Goal: Transaction & Acquisition: Purchase product/service

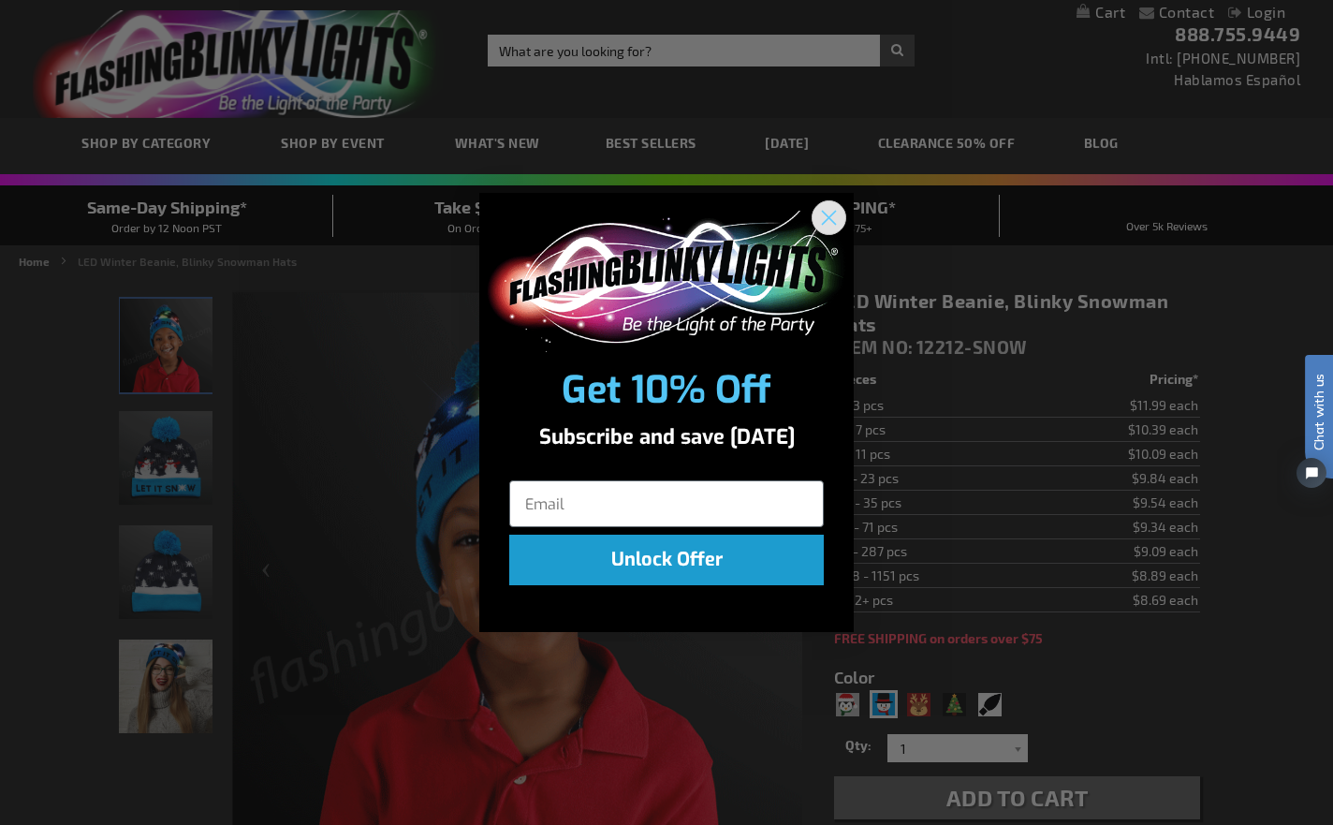
click at [836, 217] on circle "Close dialog" at bounding box center [828, 217] width 31 height 31
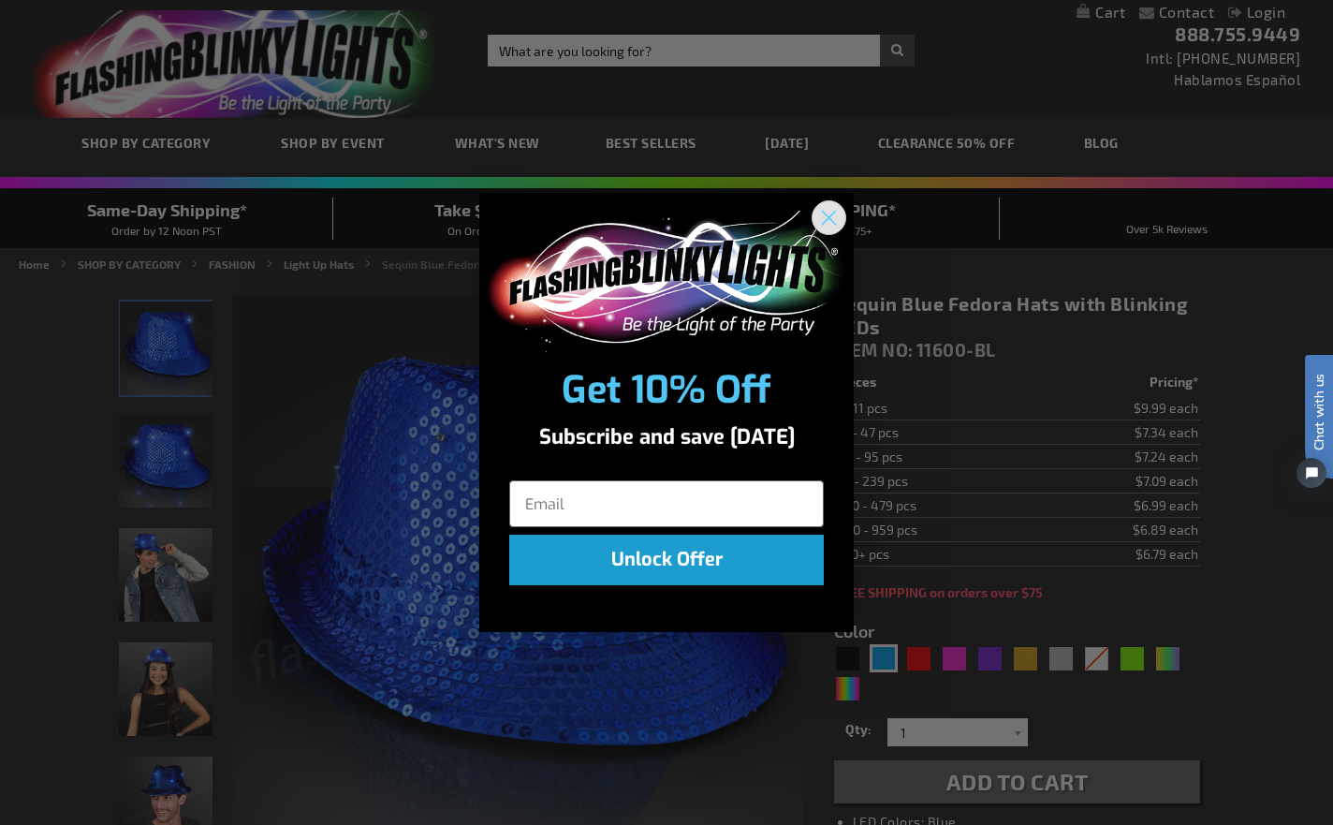
click at [824, 207] on circle "Close dialog" at bounding box center [828, 217] width 31 height 31
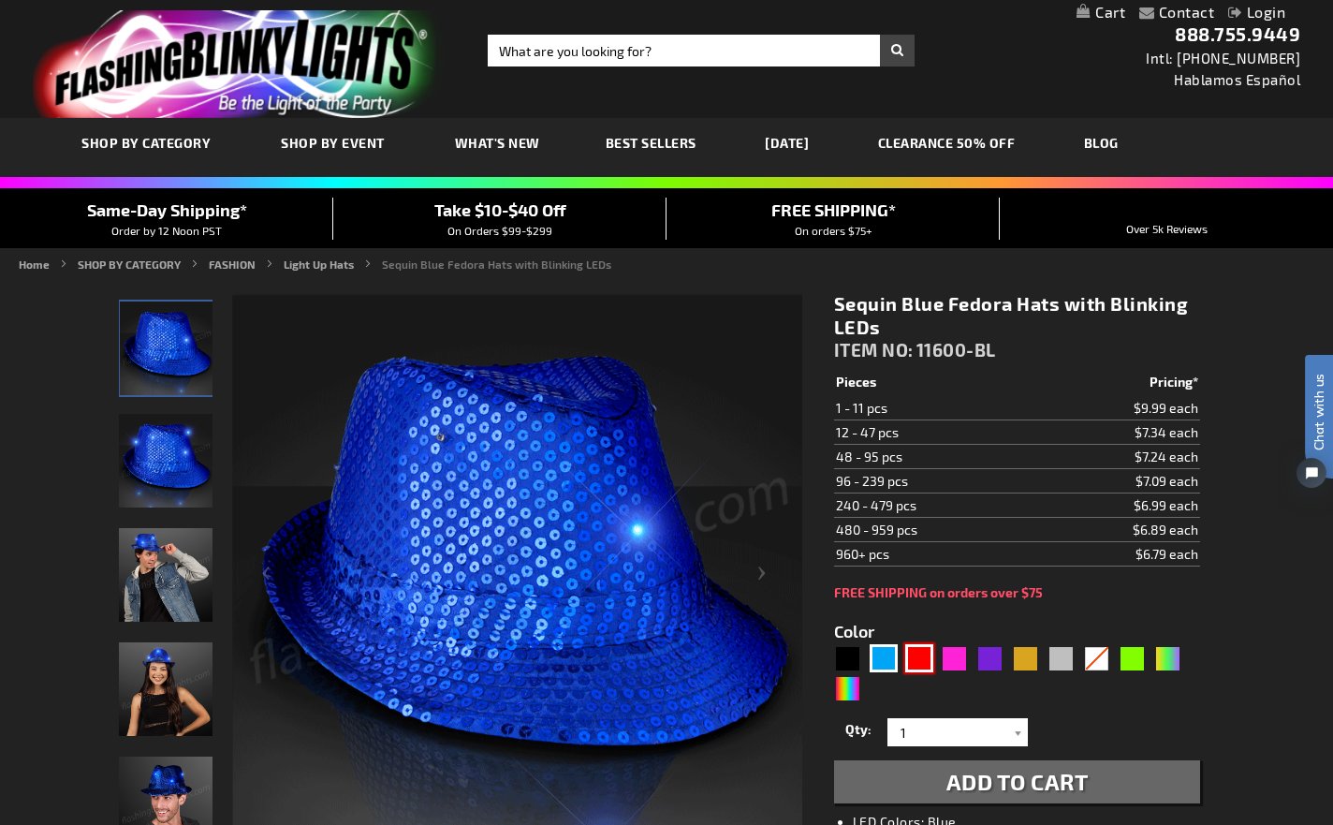
click at [927, 664] on div "Red" at bounding box center [919, 658] width 28 height 28
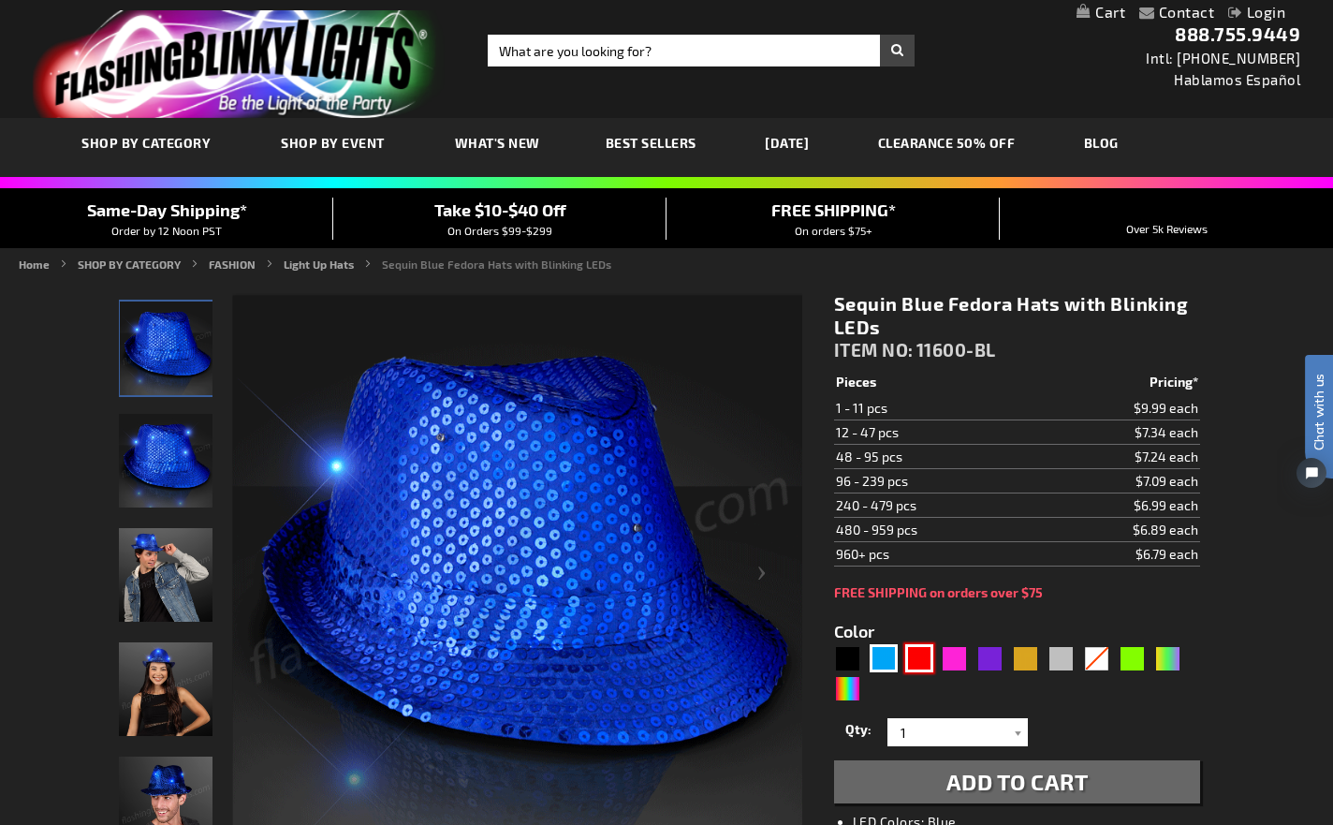
type input "5641"
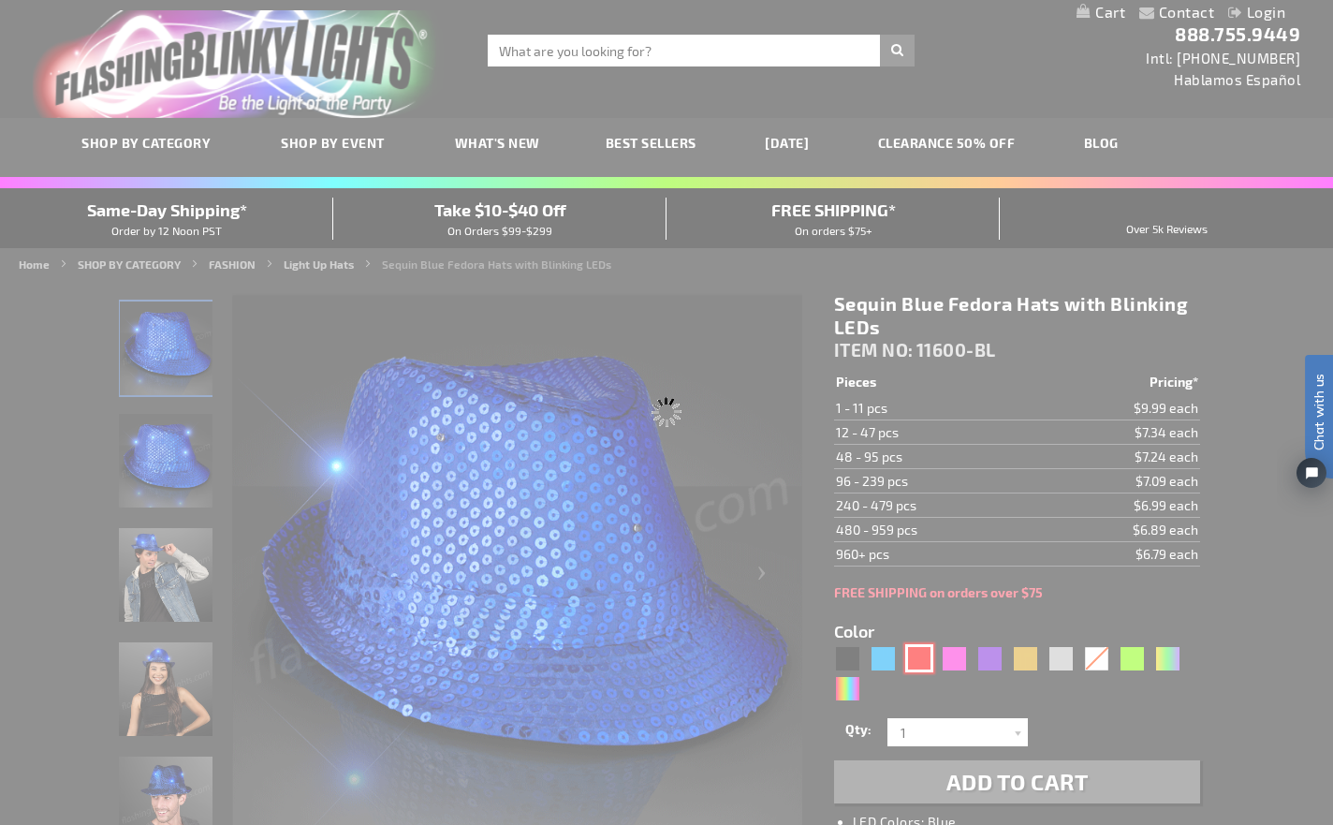
type input "11600-RD"
type input "Customize - Sequin Red Fedora Hats with Blinking LEDs - ITEM NO: 11600-RD"
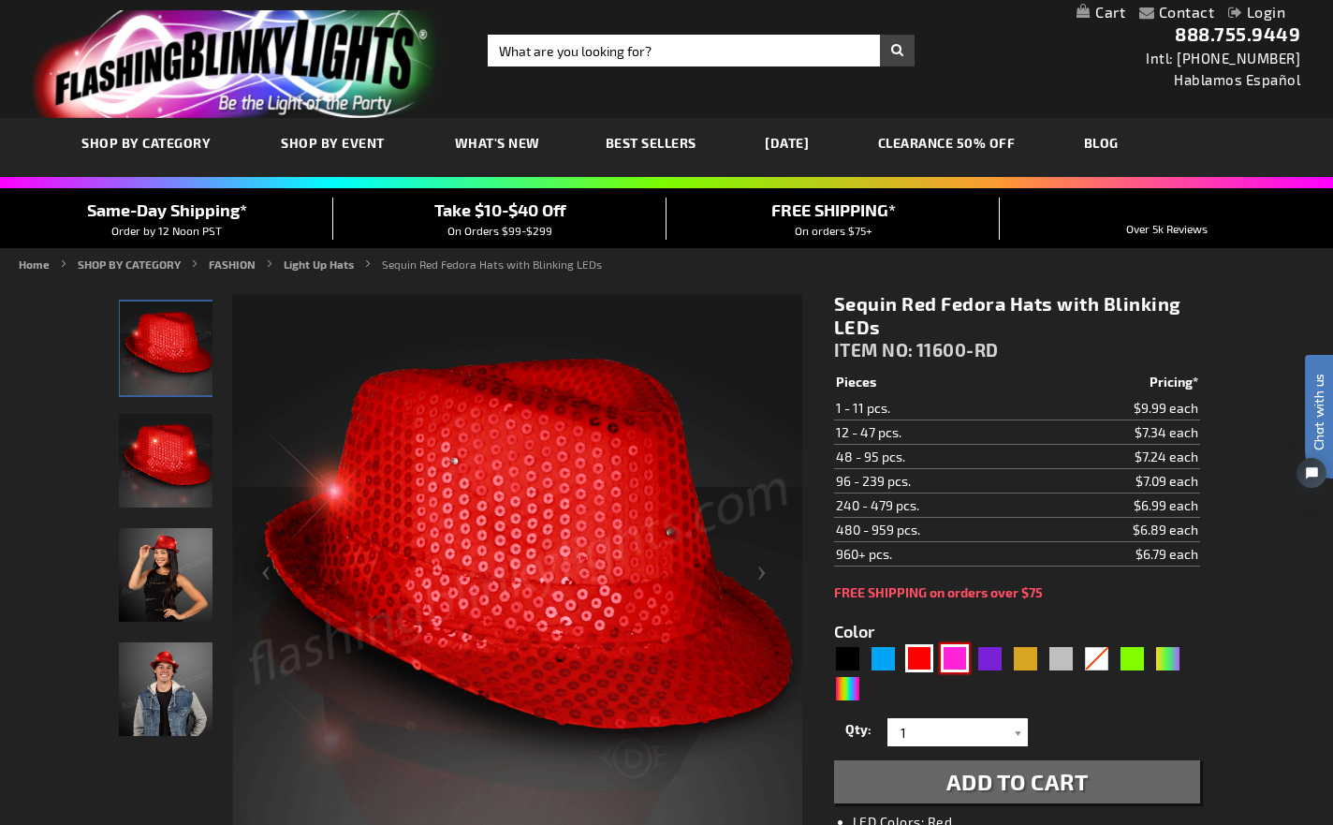
click at [958, 664] on div "Pink" at bounding box center [955, 658] width 28 height 28
type input "5639"
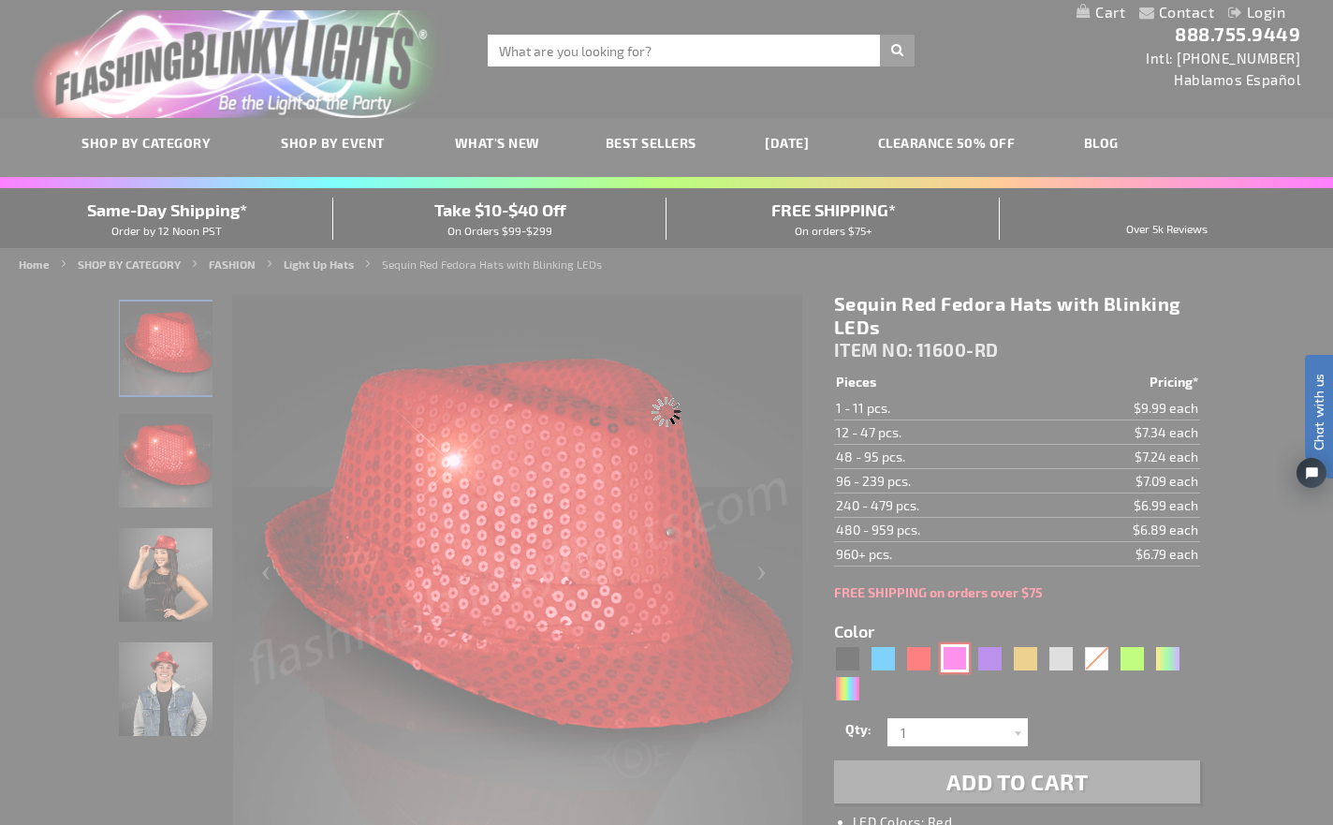
type input "11600-PK"
type input "Customize - Sequin Pink LED Fedora Hats - ITEM NO: 11600-PK"
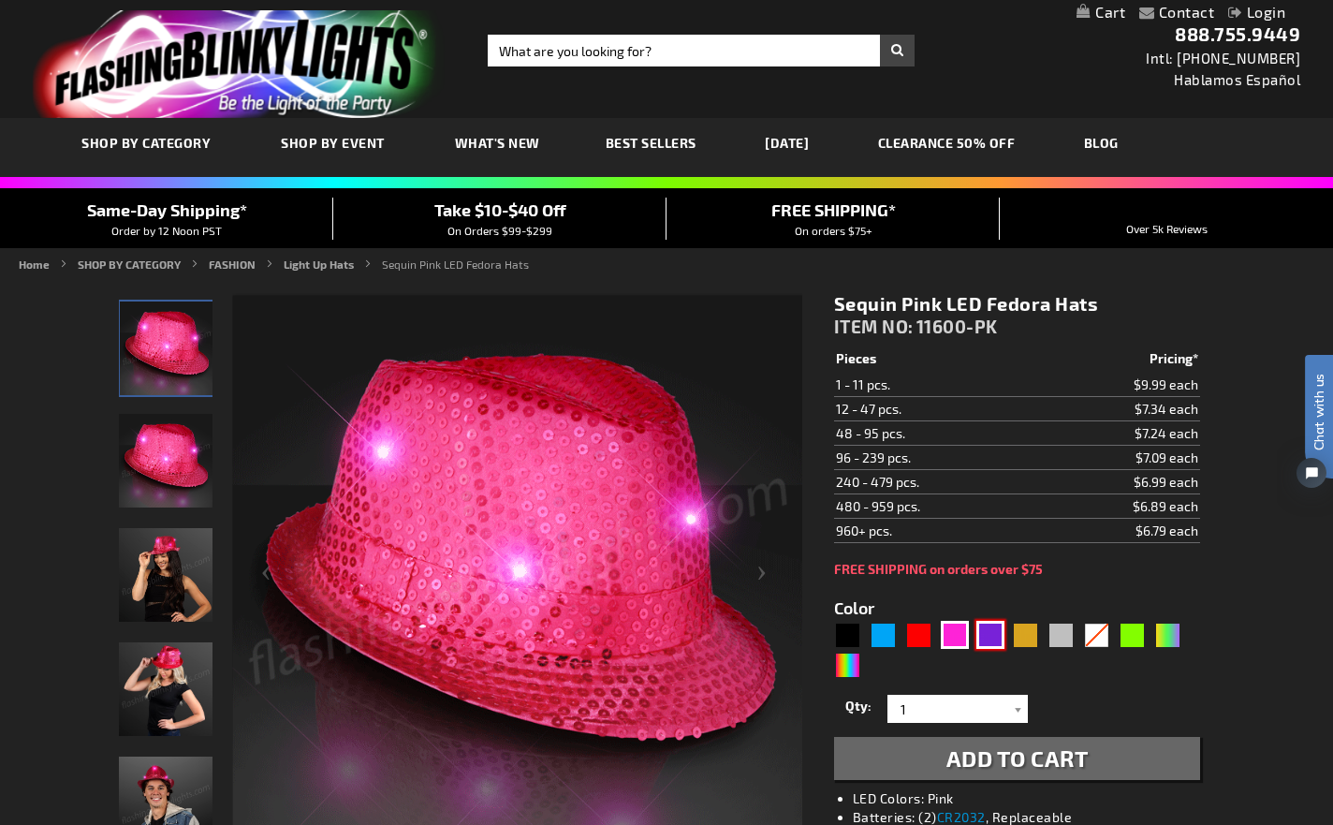
click at [989, 633] on div "Purple" at bounding box center [990, 635] width 28 height 28
type input "5640"
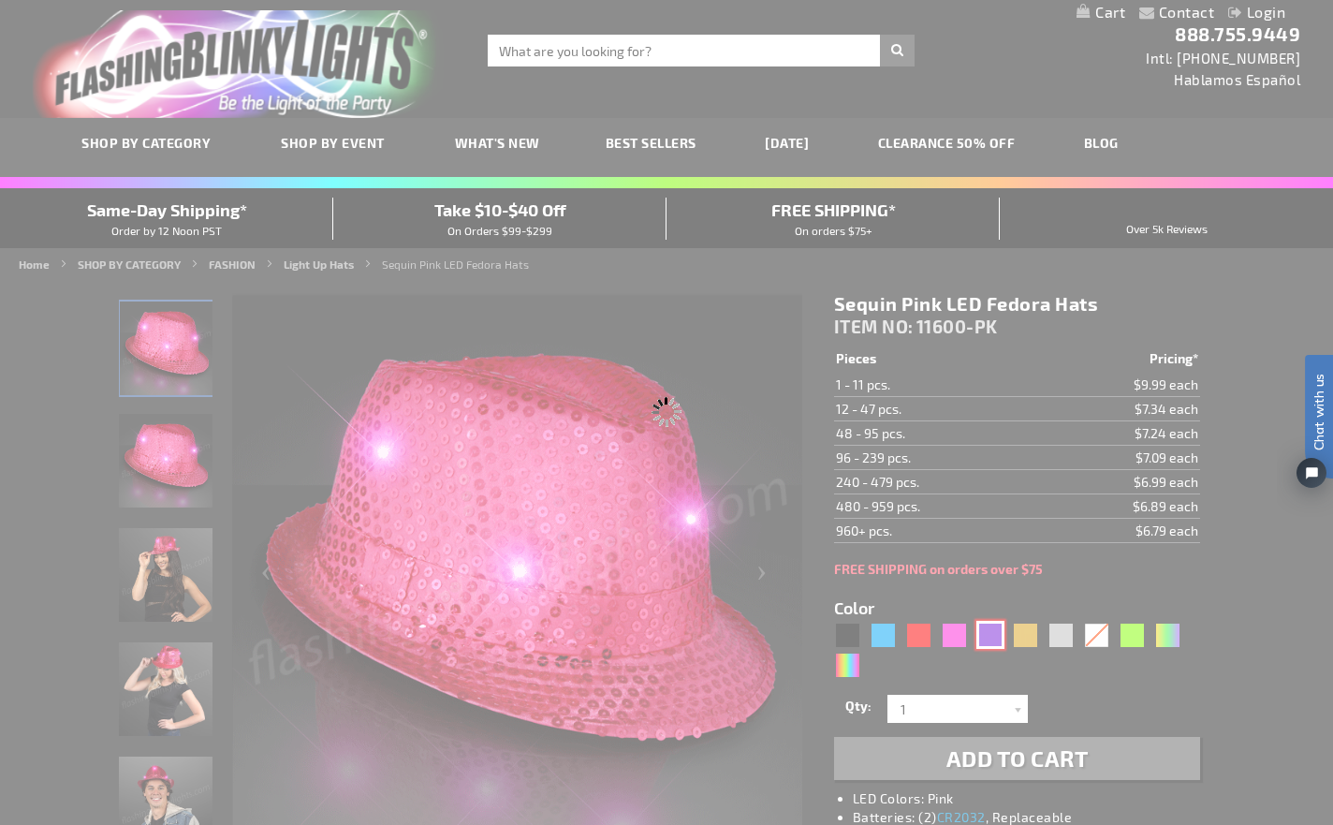
type input "11600-PR"
type input "Customize - Sequin Purple Fedora Hats with Blinking LEDs - ITEM NO: 11600-PR"
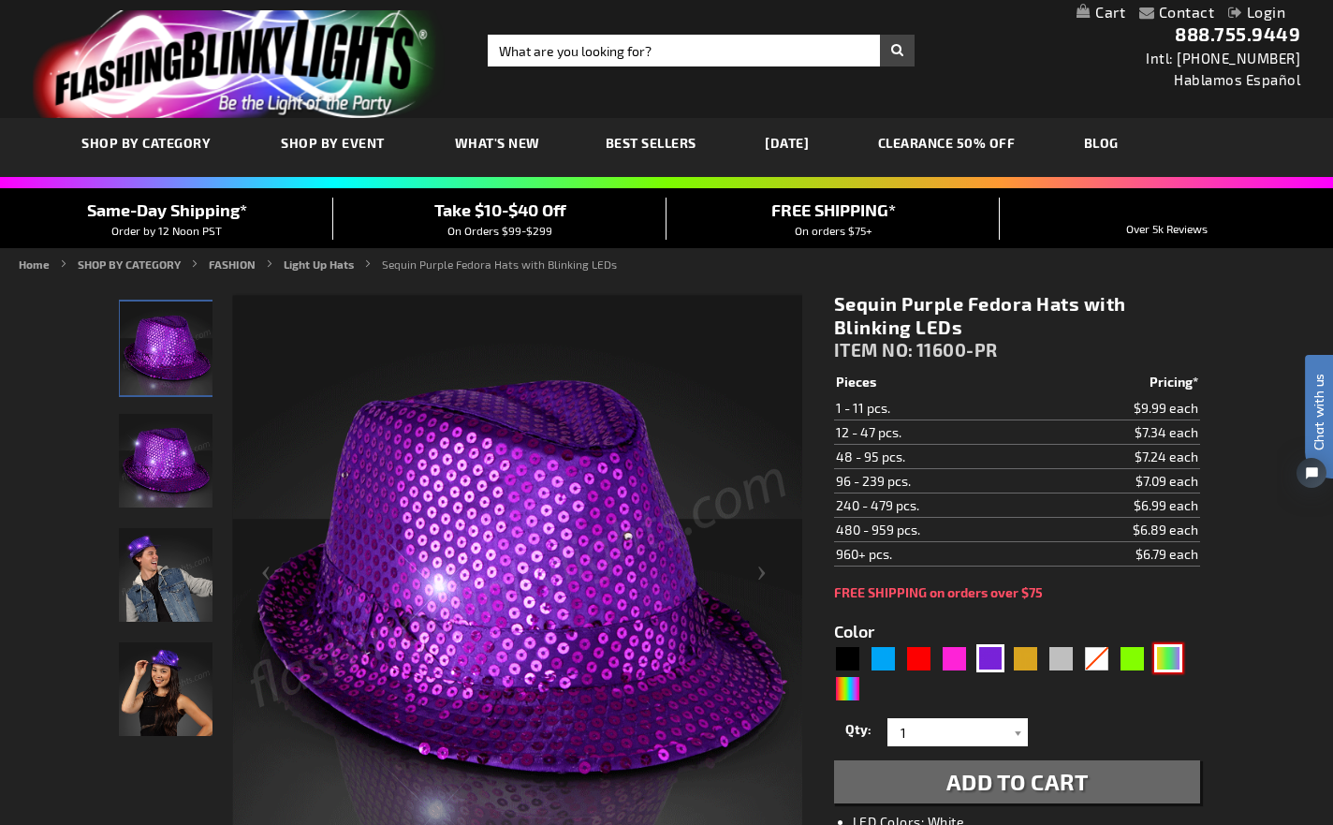
click at [1172, 653] on div "PGG" at bounding box center [1168, 658] width 28 height 28
type input "5638"
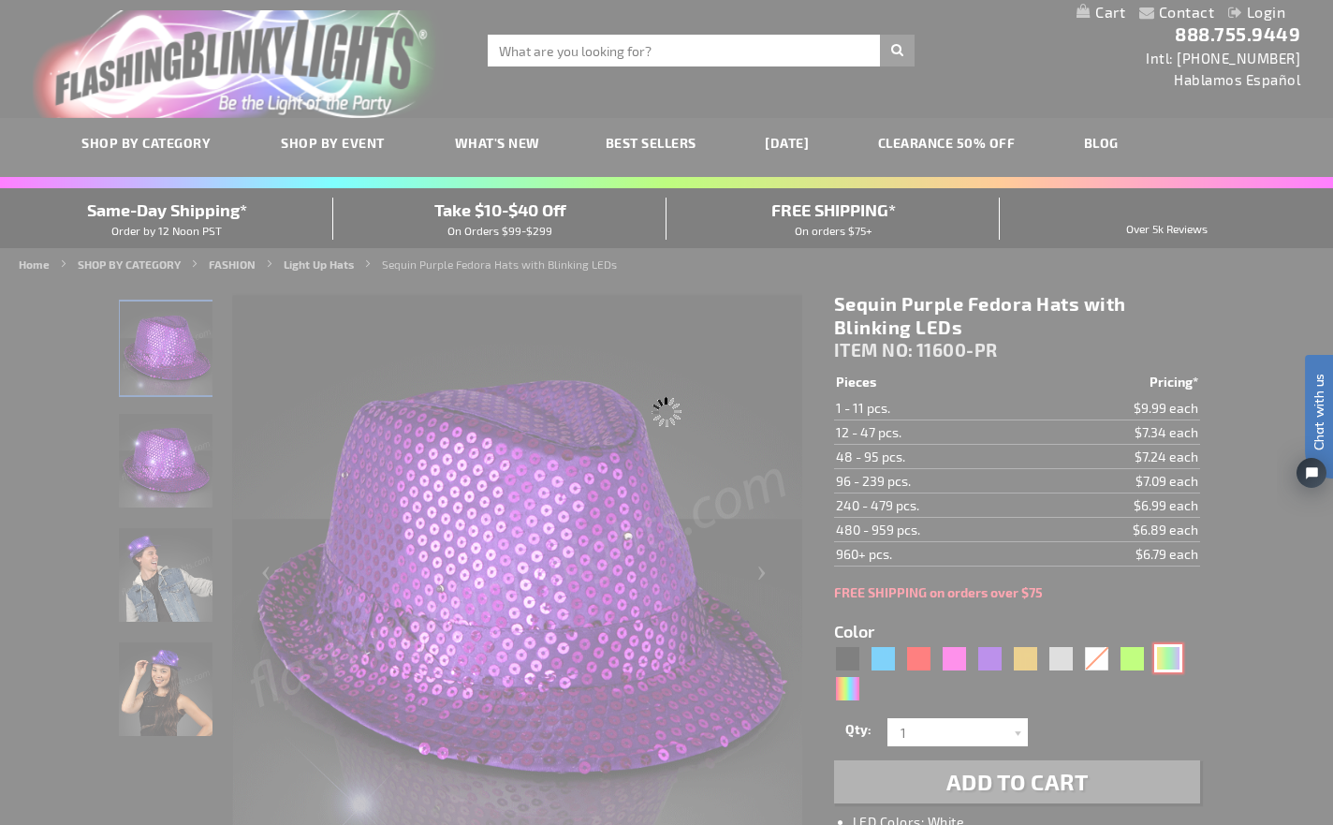
type input "11600-PGG"
type input "Customize - Mardi Gras Sequin Fedoras with Flashing Jade LEDs - ITEM NO: 11600-…"
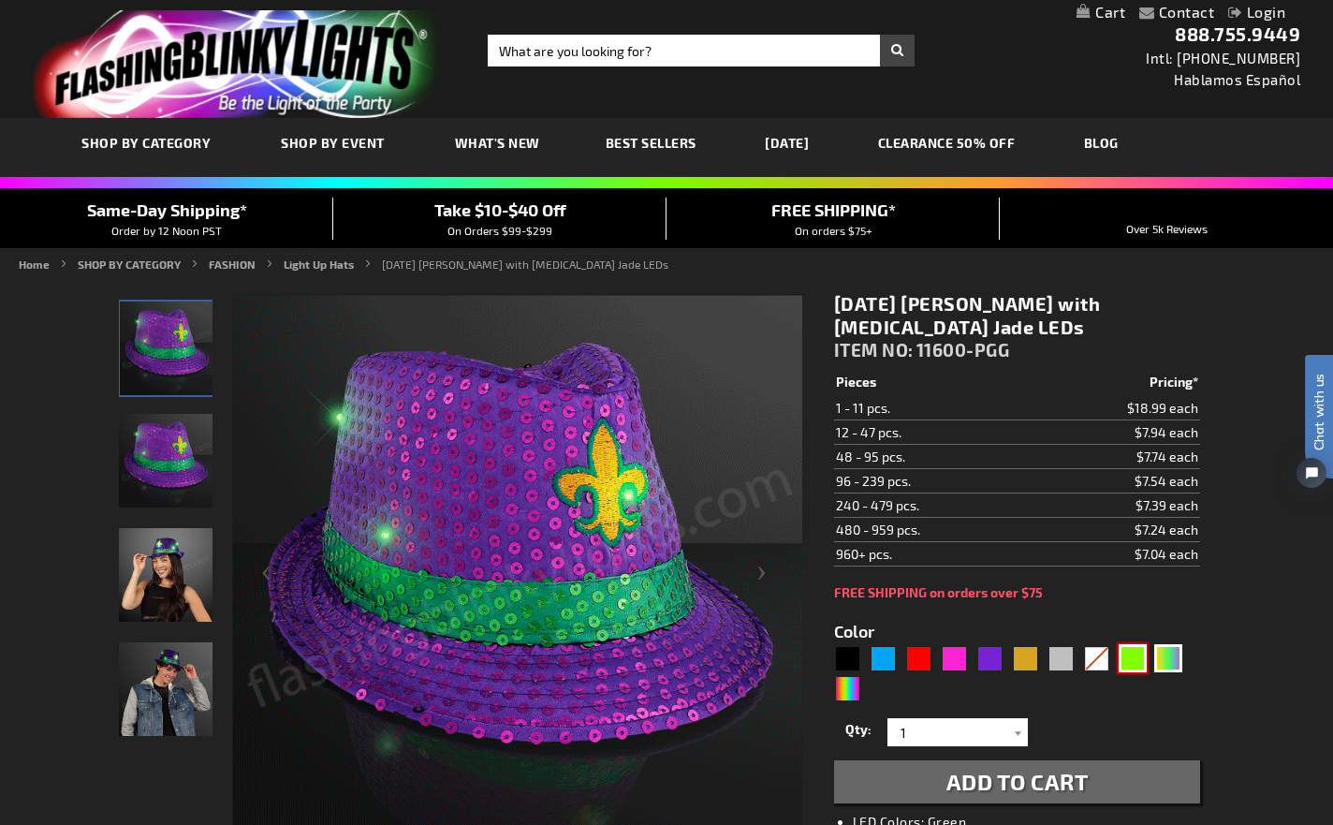
click at [1135, 661] on div "Green" at bounding box center [1133, 658] width 28 height 28
type input "5648"
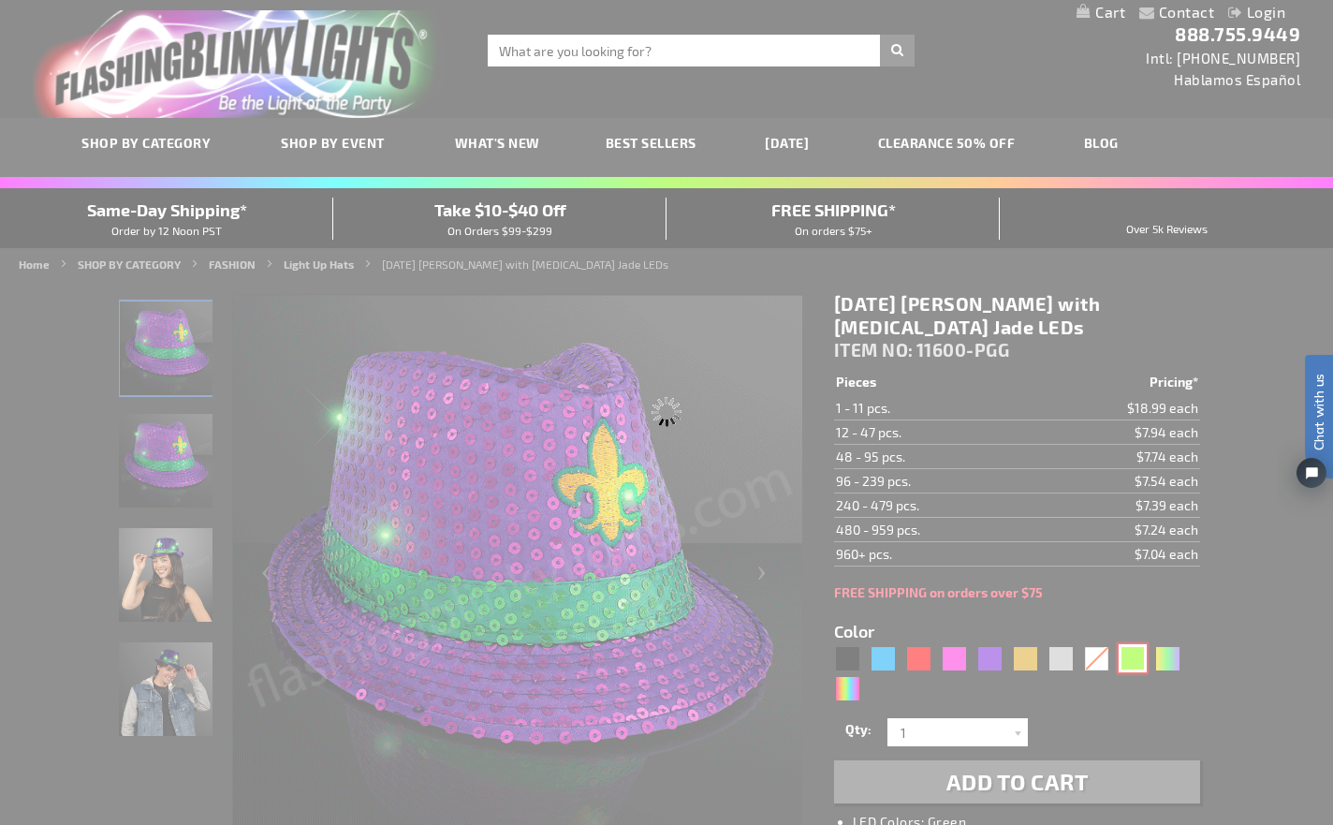
type input "11600-GN"
type input "Customize - Sequin Green Fedora Hats with Blinking LEDs - ITEM NO: 11600-GN"
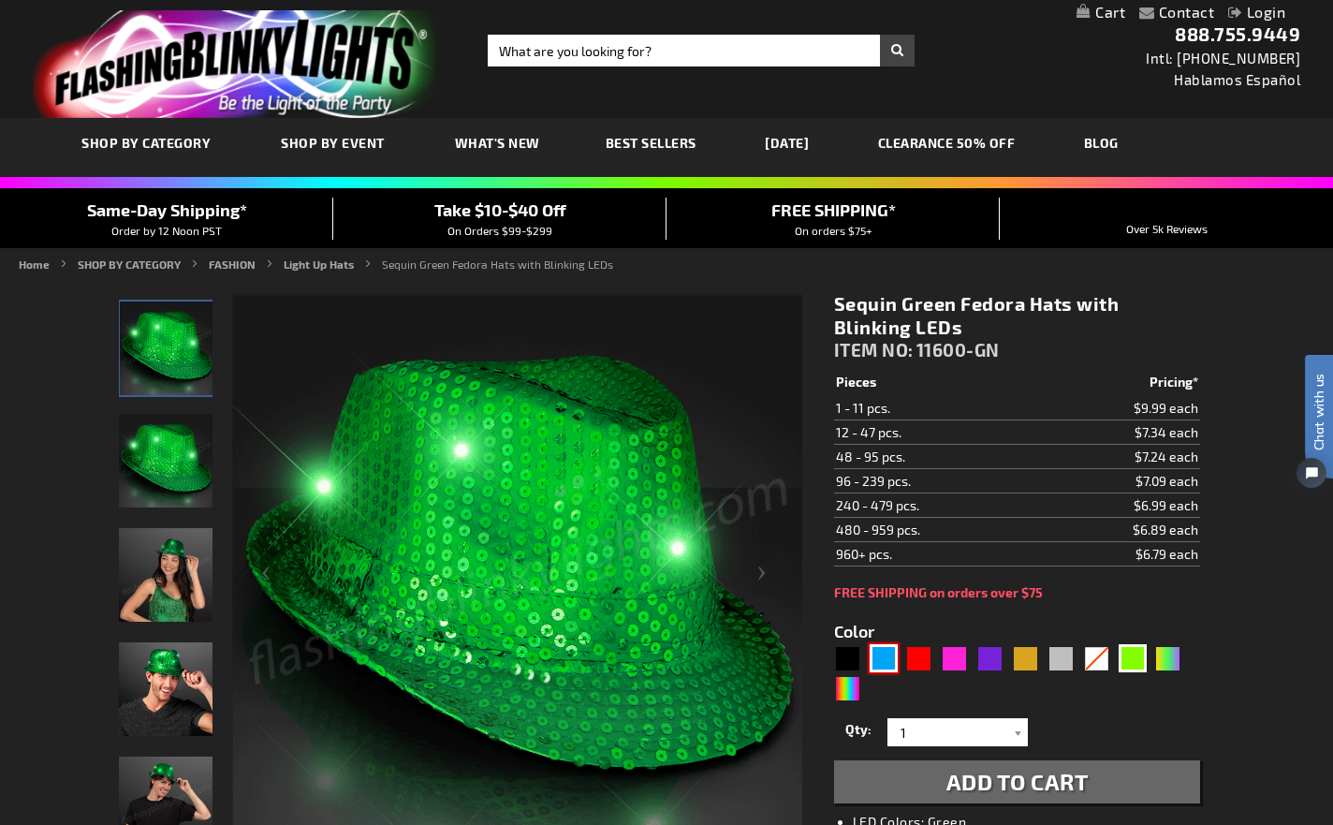
click at [882, 657] on div "Blue" at bounding box center [884, 658] width 28 height 28
type input "5629"
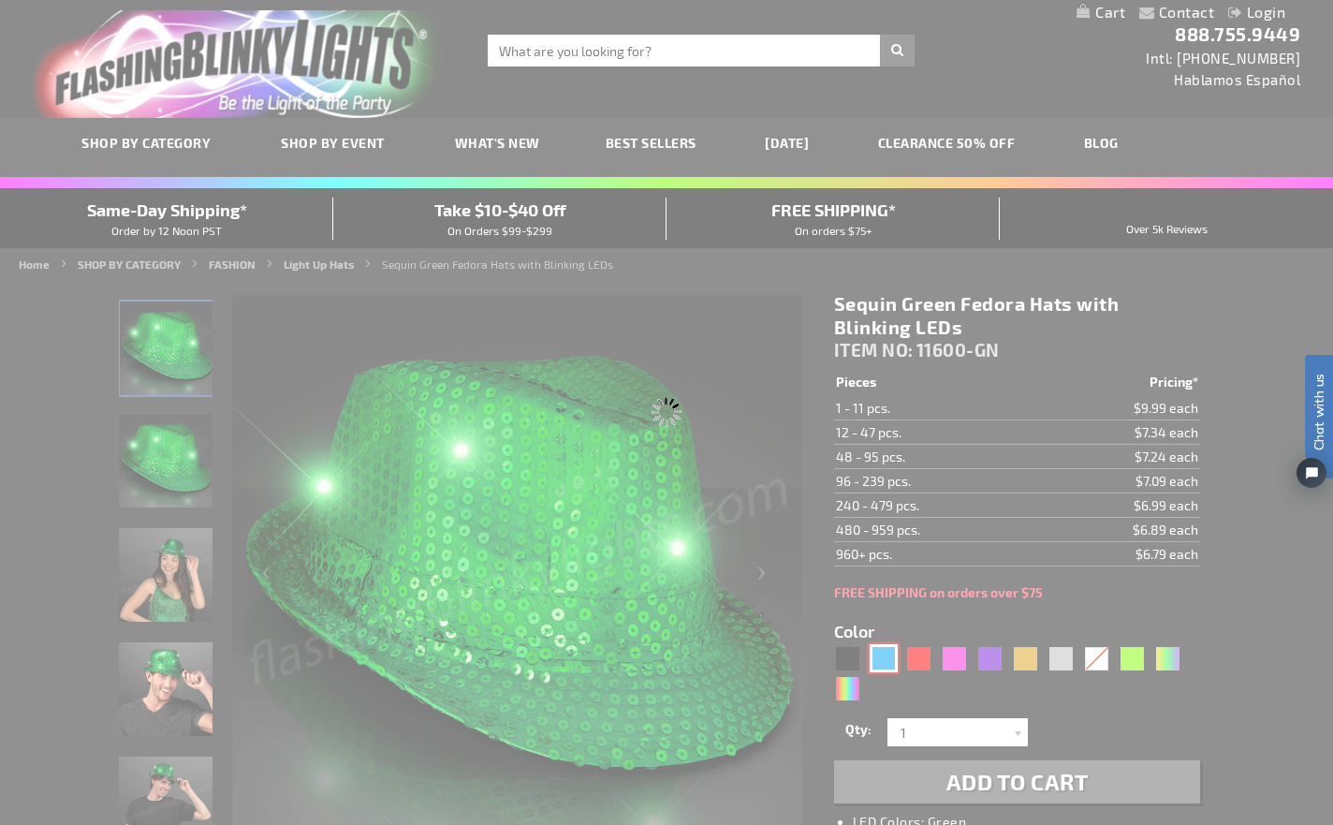
type input "11600-BL"
type input "Customize - Sequin Blue Fedora Hats with Blinking LEDs - ITEM NO: 11600-BL"
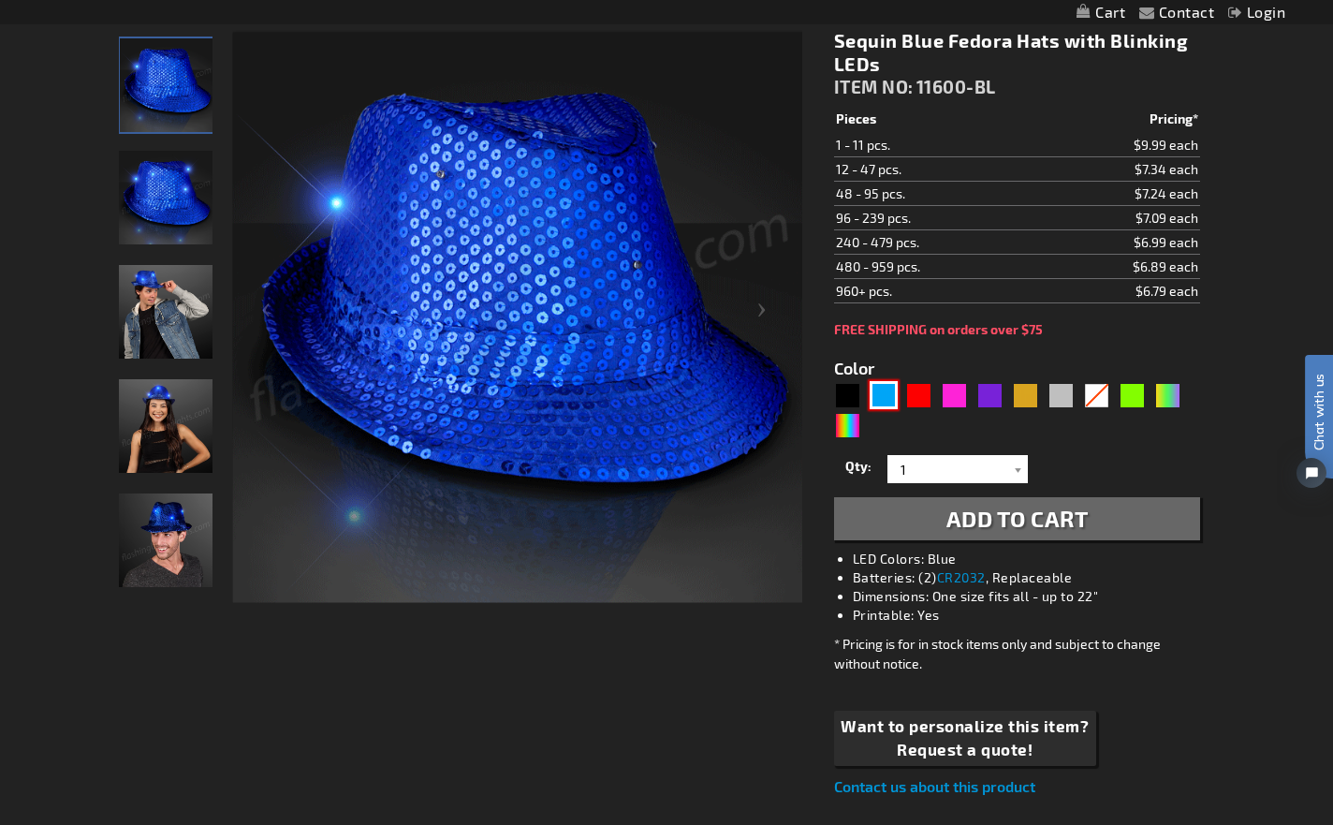
scroll to position [214, 0]
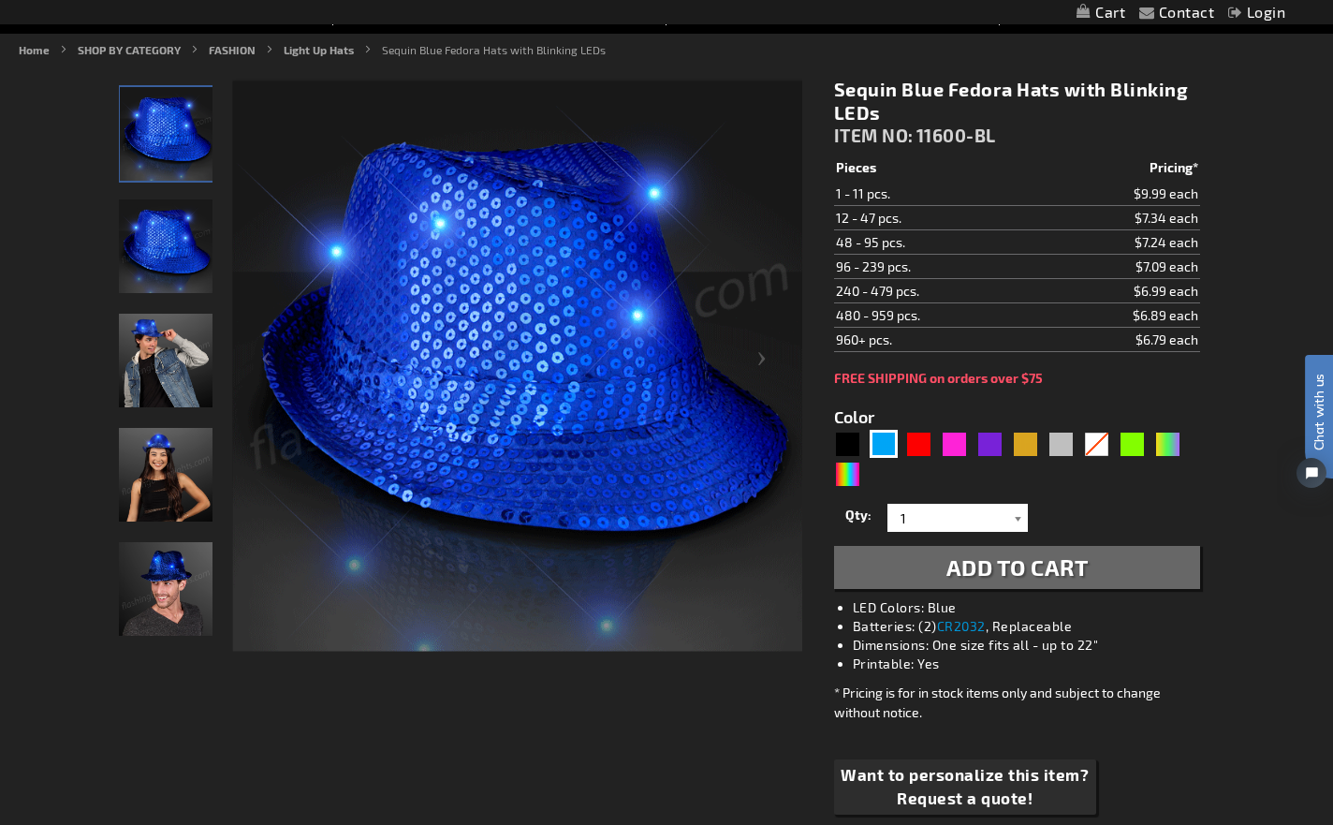
click at [1022, 519] on div at bounding box center [1018, 518] width 19 height 28
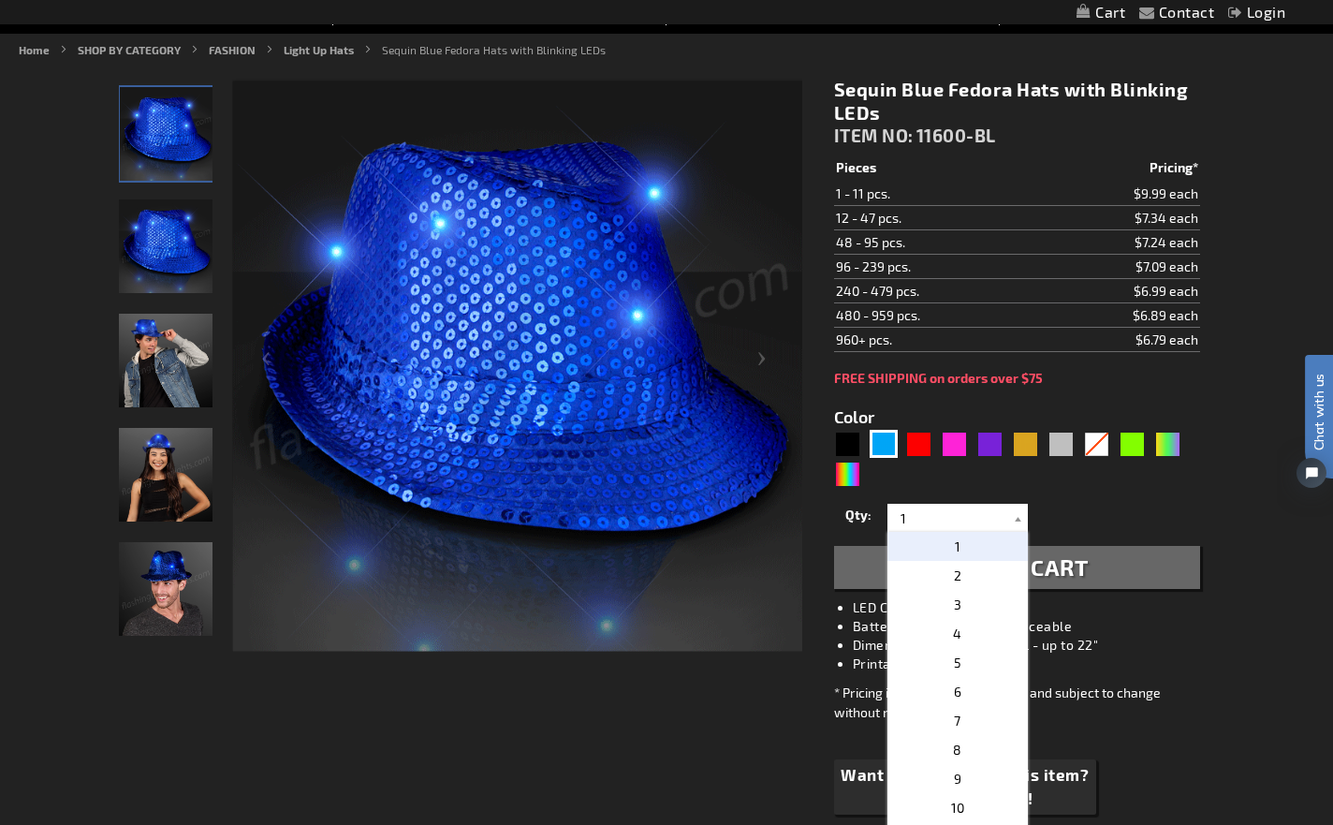
click at [1152, 505] on div "Qty 1 2 3 4 5 6 7 8 9 10 11 12 24 36 48 60 72 84 96 108 120 132 144 156 168" at bounding box center [1017, 517] width 366 height 37
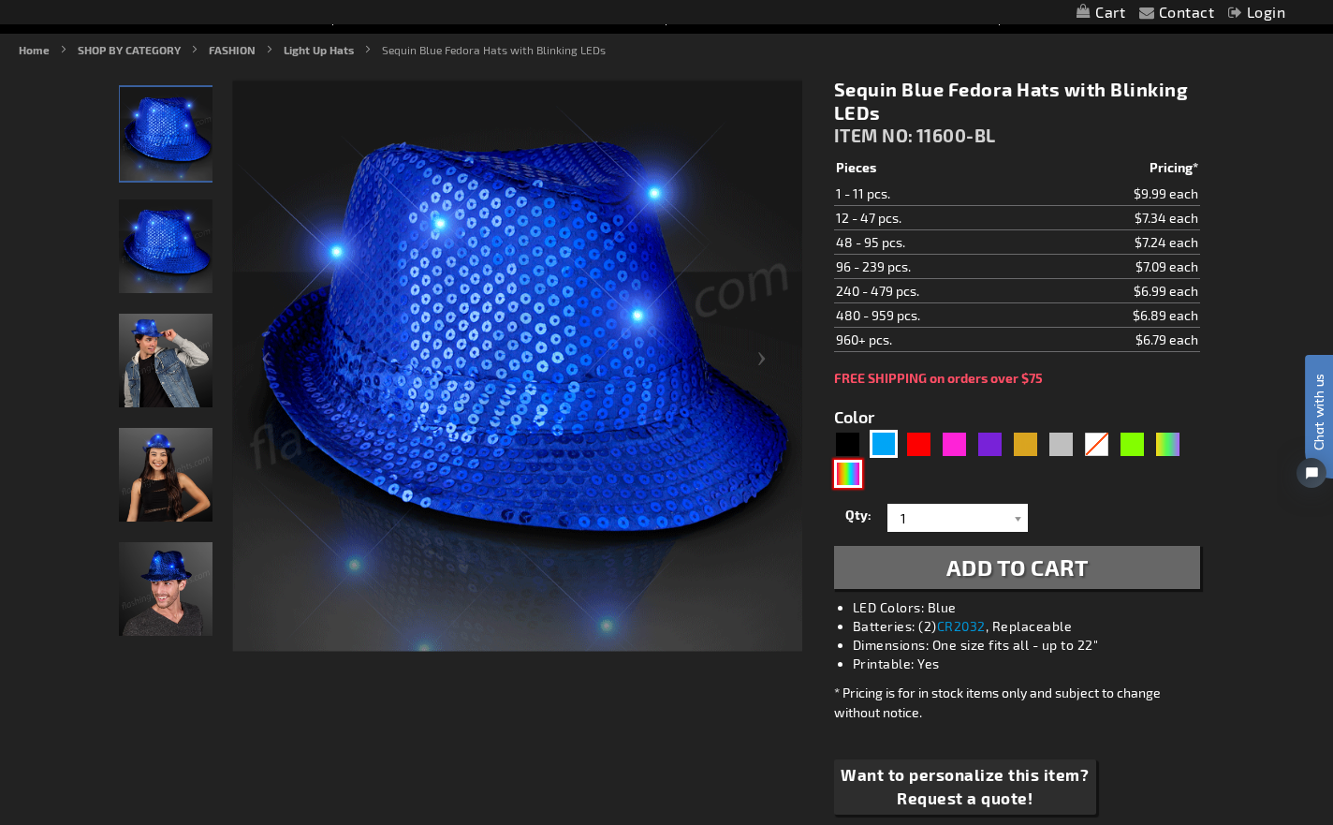
click at [850, 470] on div "Multicolor" at bounding box center [848, 474] width 28 height 28
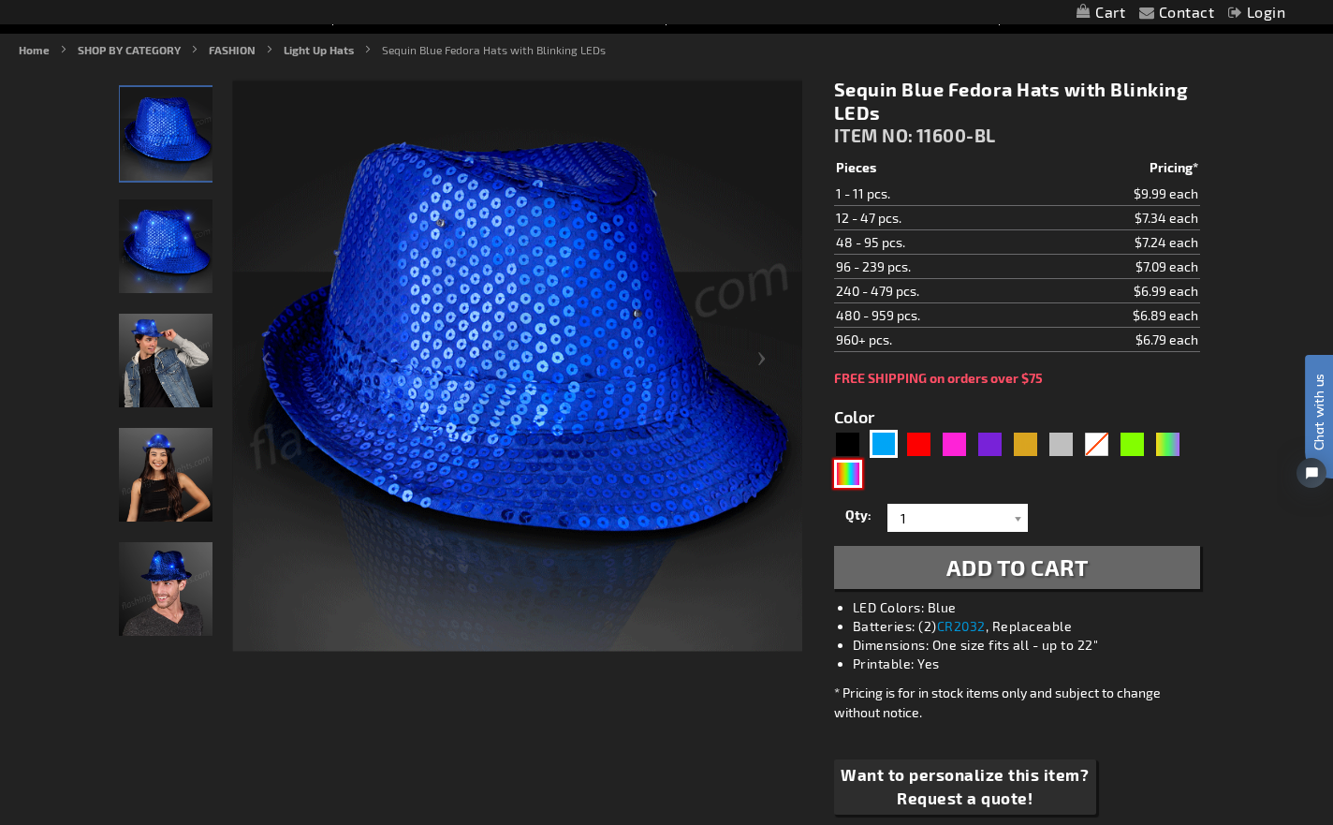
type input "5659"
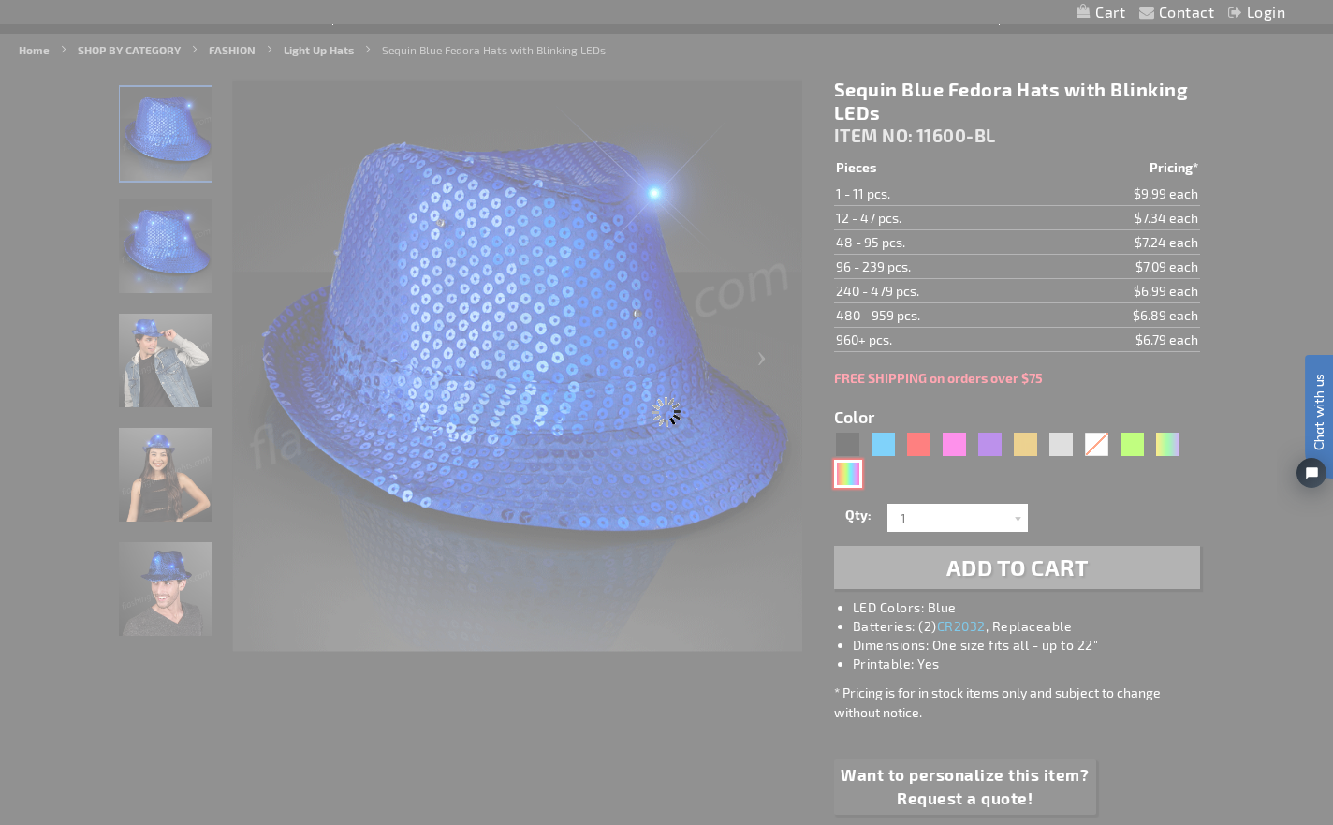
type input "11600-MLT"
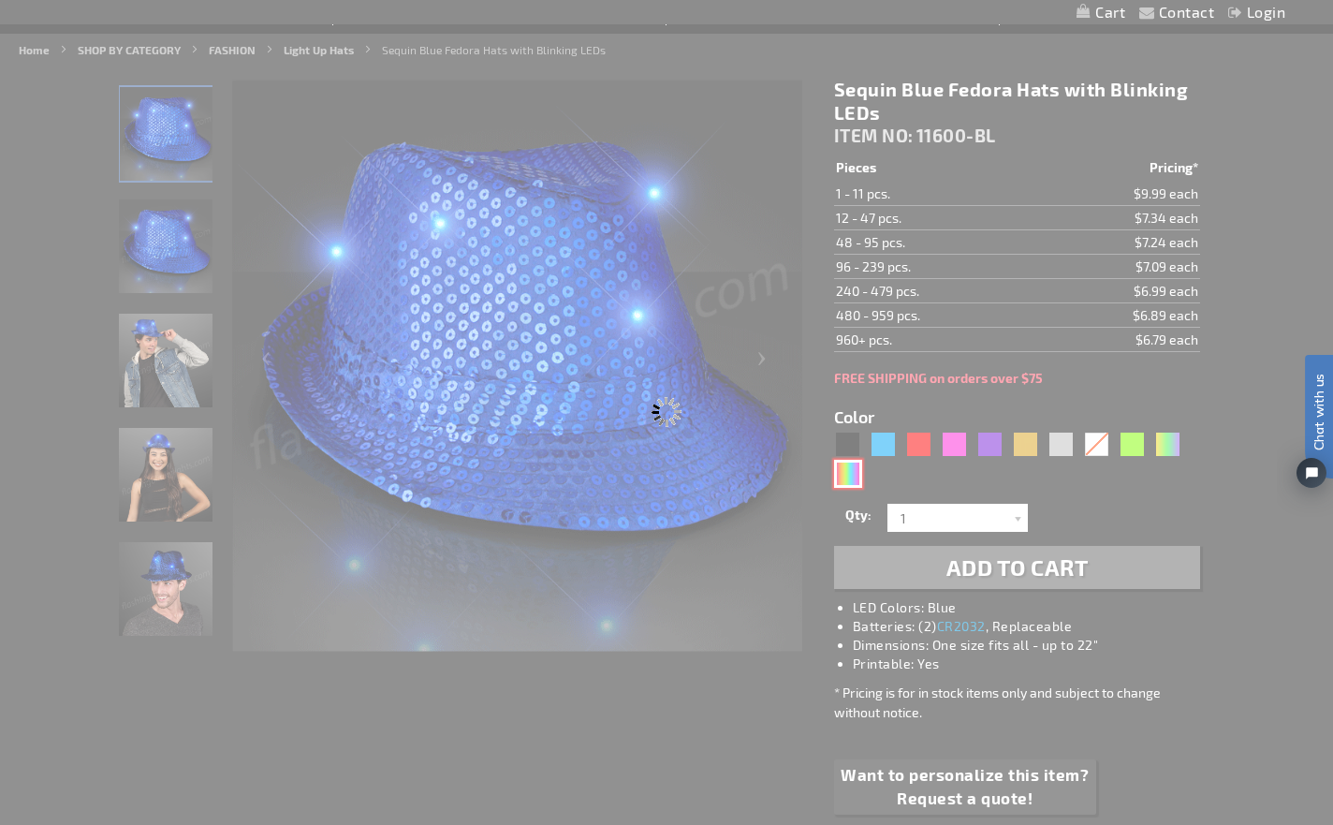
type input "Customize - Sequin Rainbow Flashing Fedoras - ITEM NO: 11600-MLT"
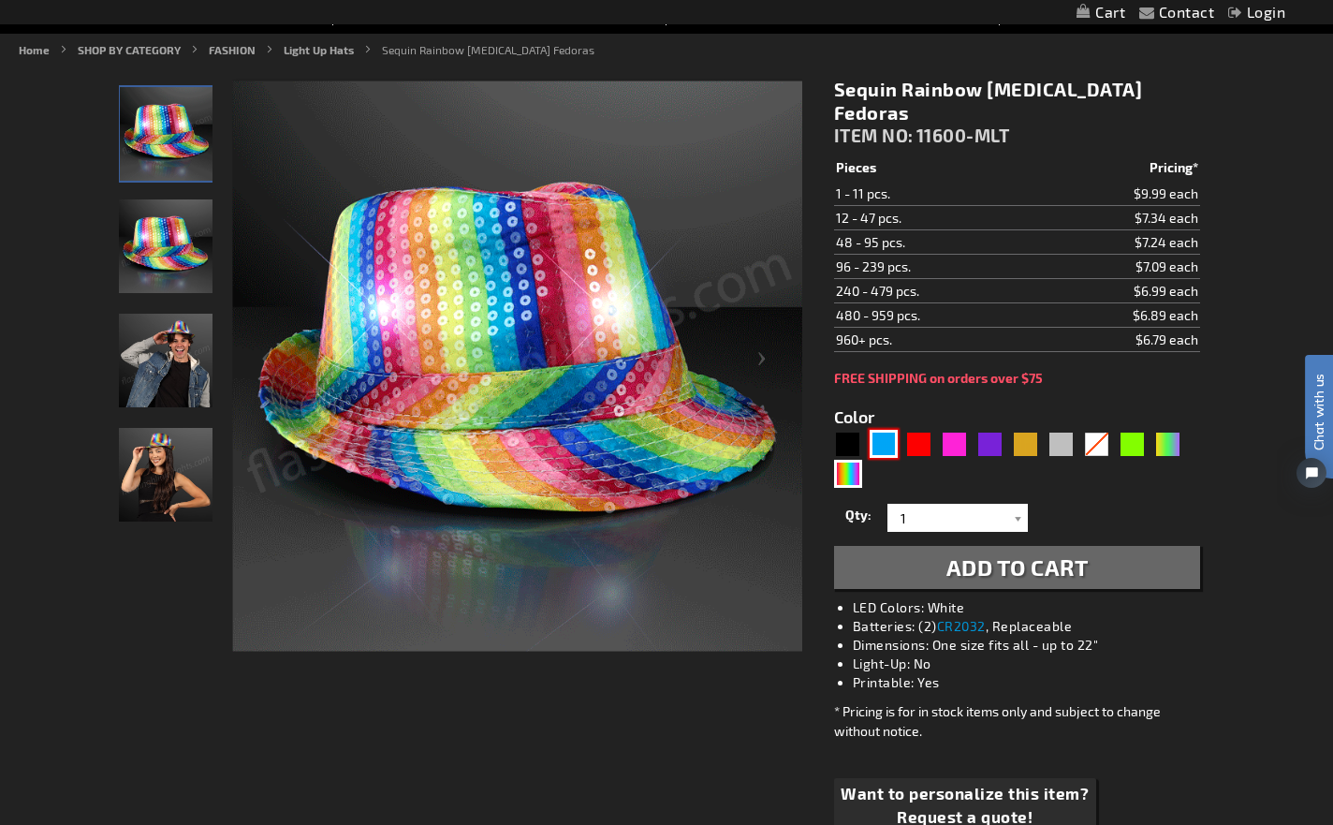
click at [892, 430] on div "Blue" at bounding box center [884, 444] width 28 height 28
type input "5629"
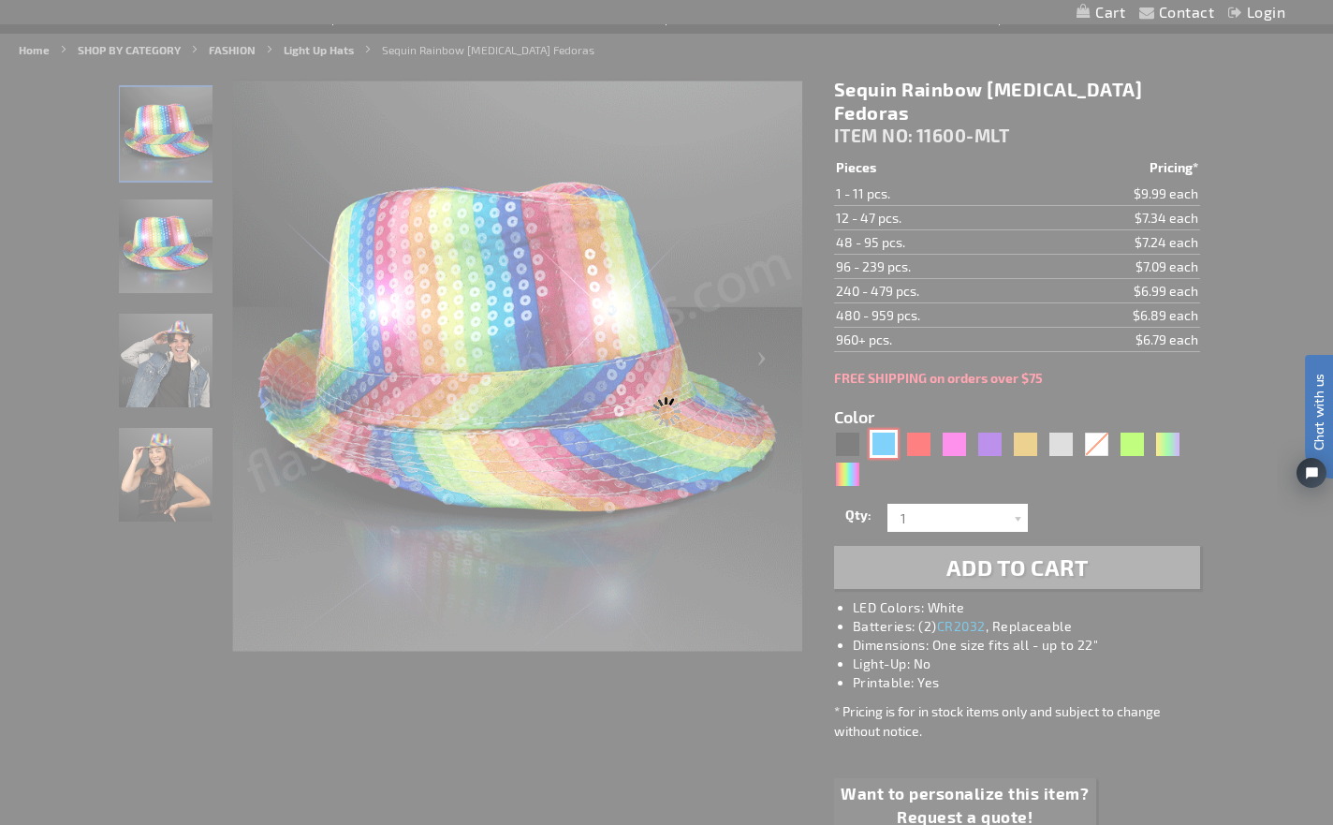
type input "11600-BL"
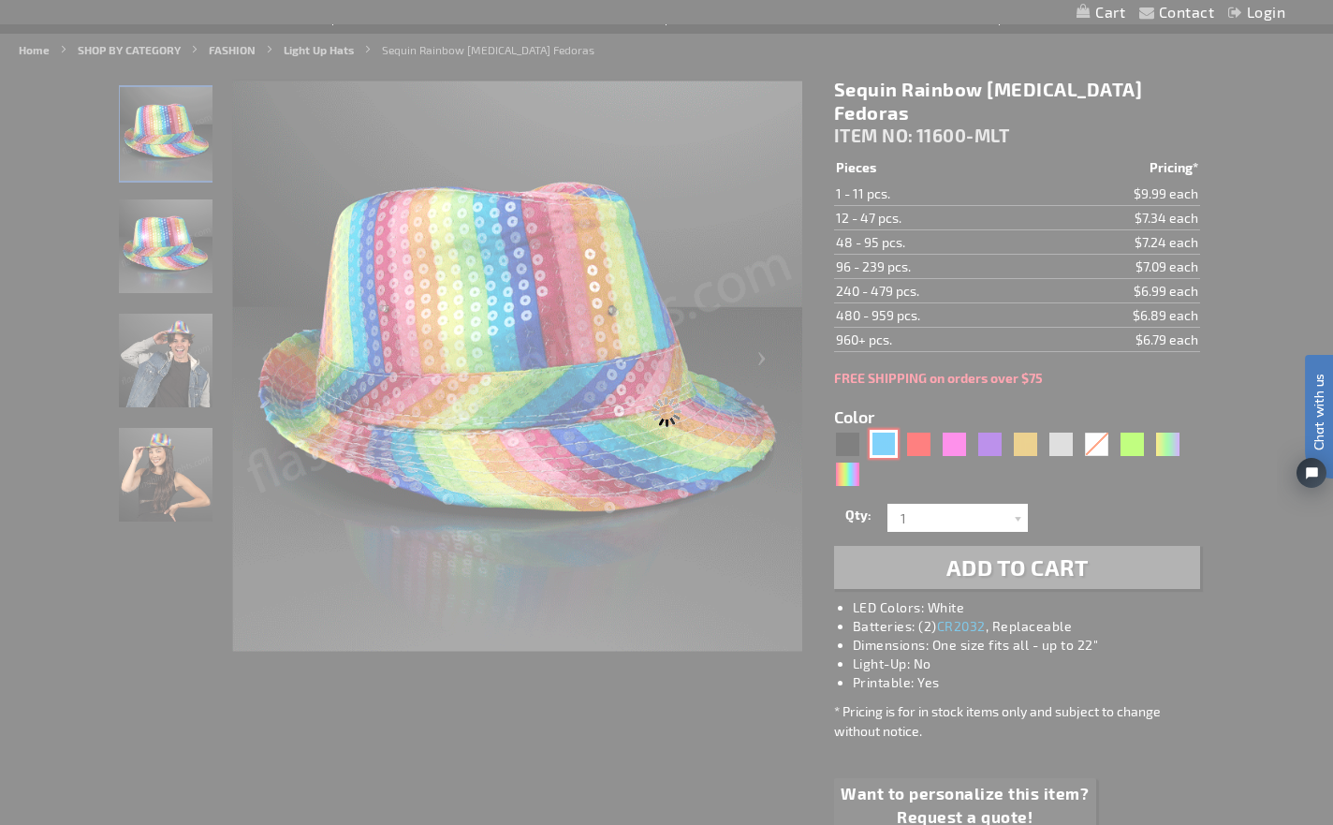
type input "Customize - Sequin Blue Fedora Hats with Blinking LEDs - ITEM NO: 11600-BL"
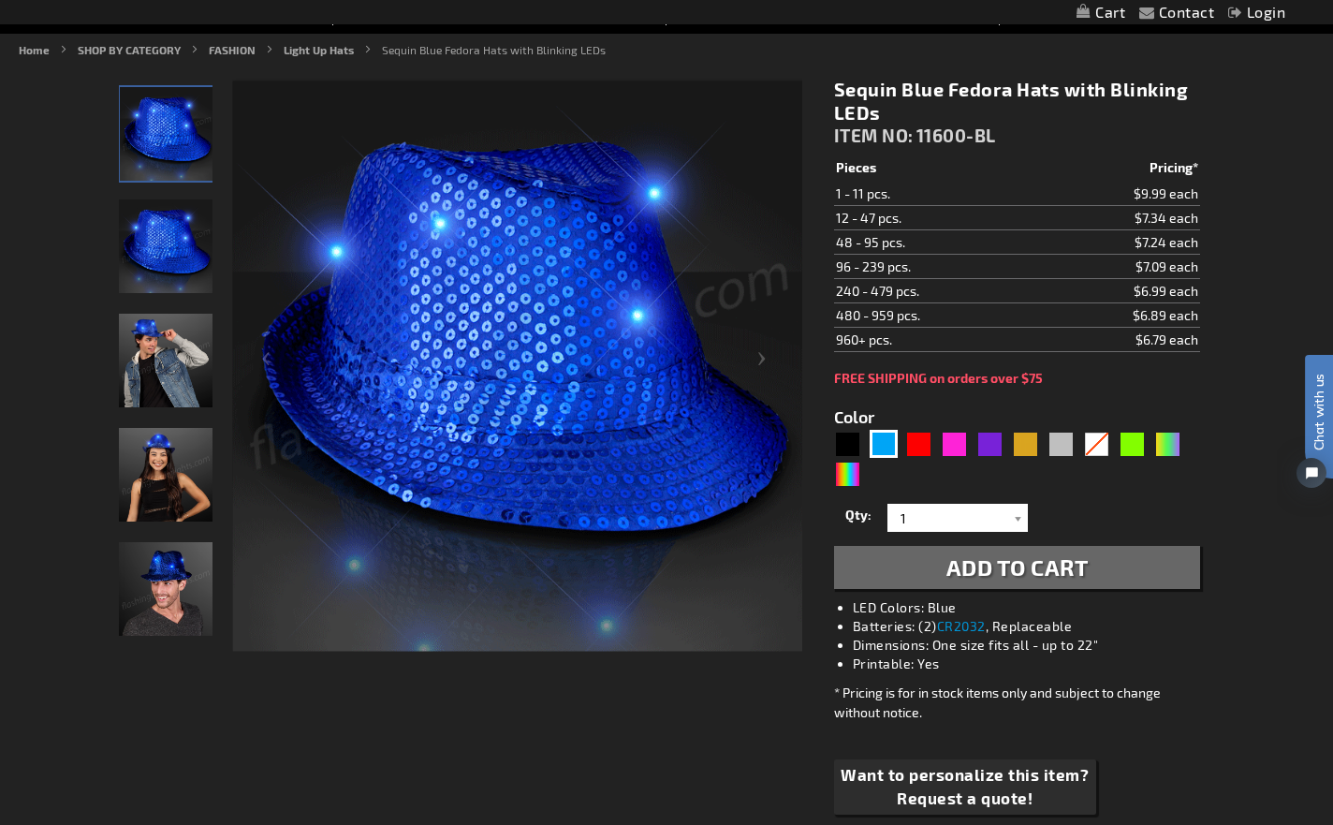
click at [846, 425] on span "Color" at bounding box center [854, 416] width 40 height 25
click at [846, 453] on div "Black" at bounding box center [848, 444] width 28 height 28
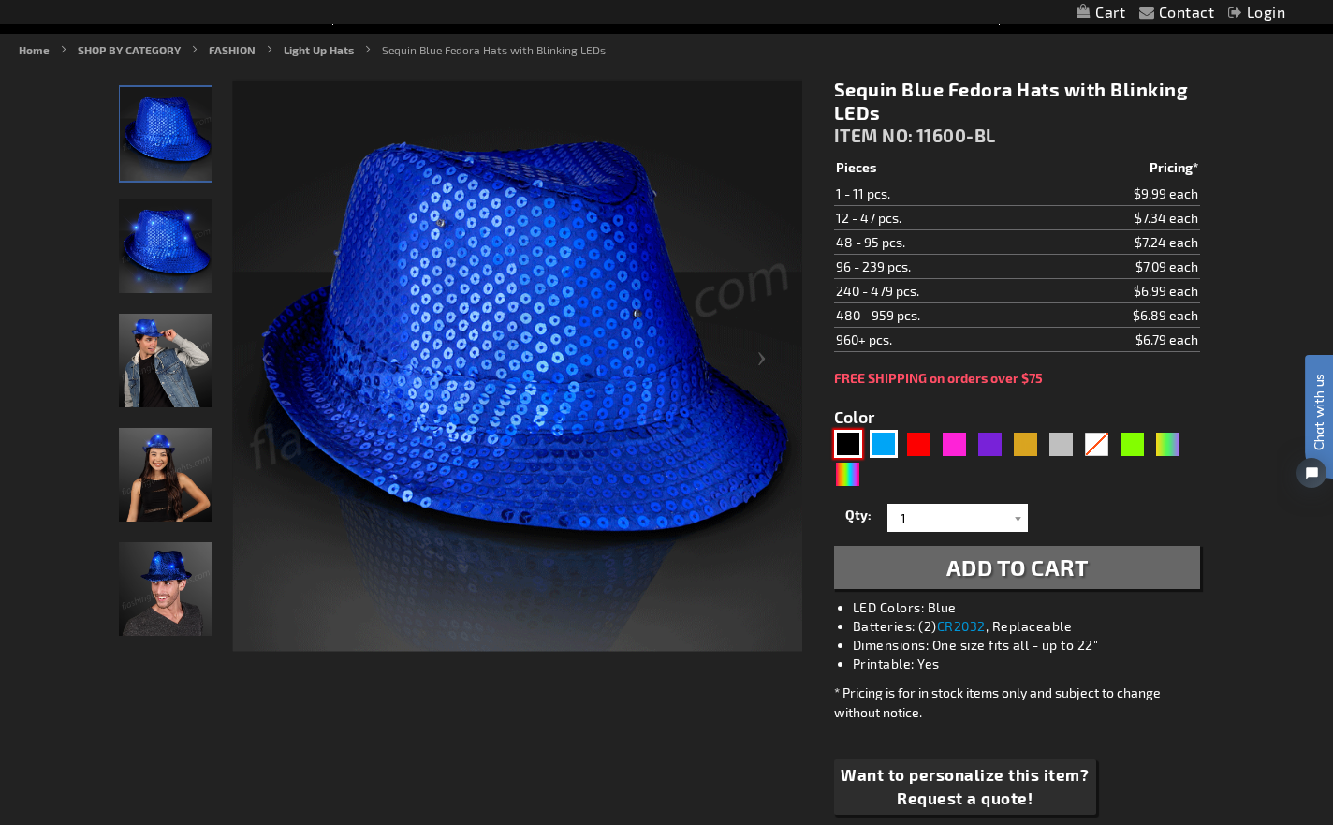
type input "5631"
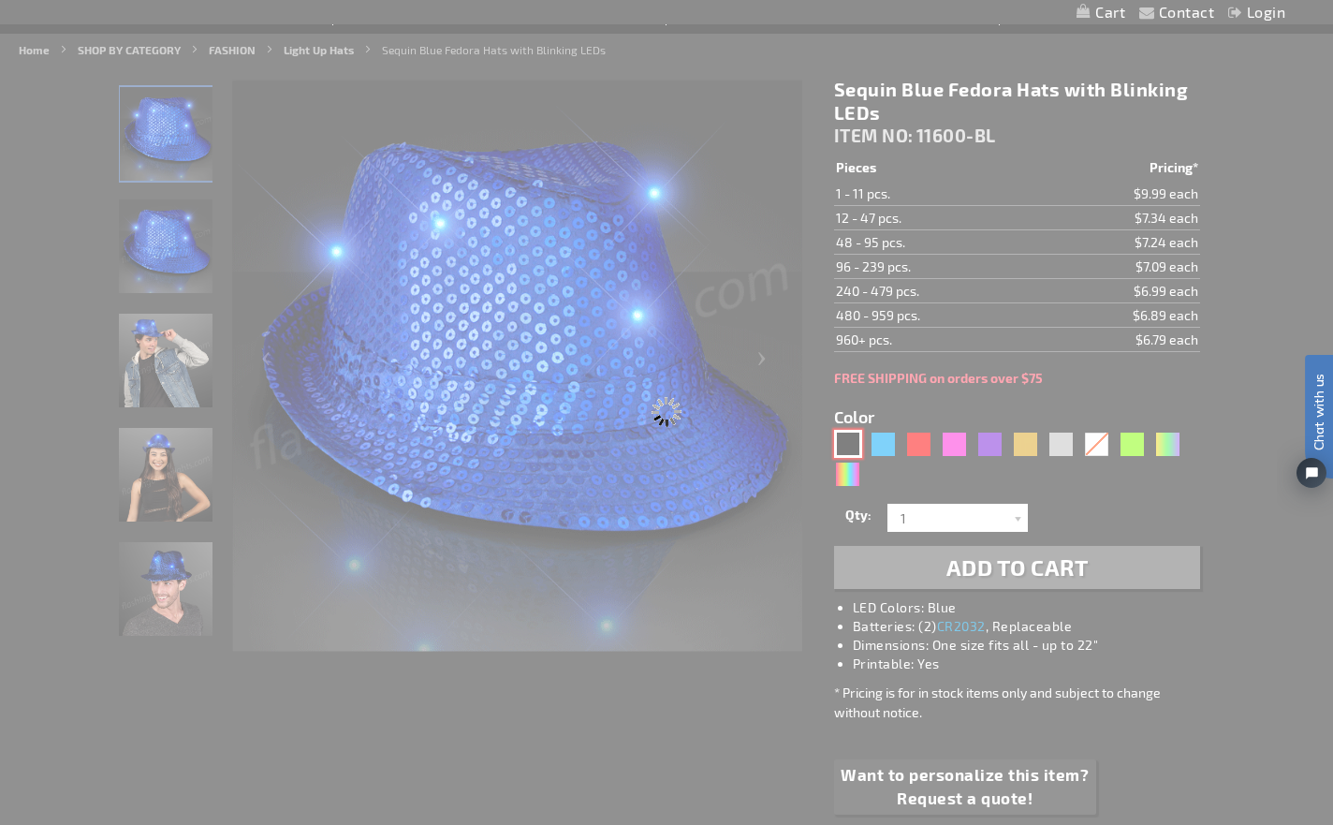
type input "11600-BK"
type input "Customize - Sequin Black Flashing Fedoras - ITEM NO: 11600-BK"
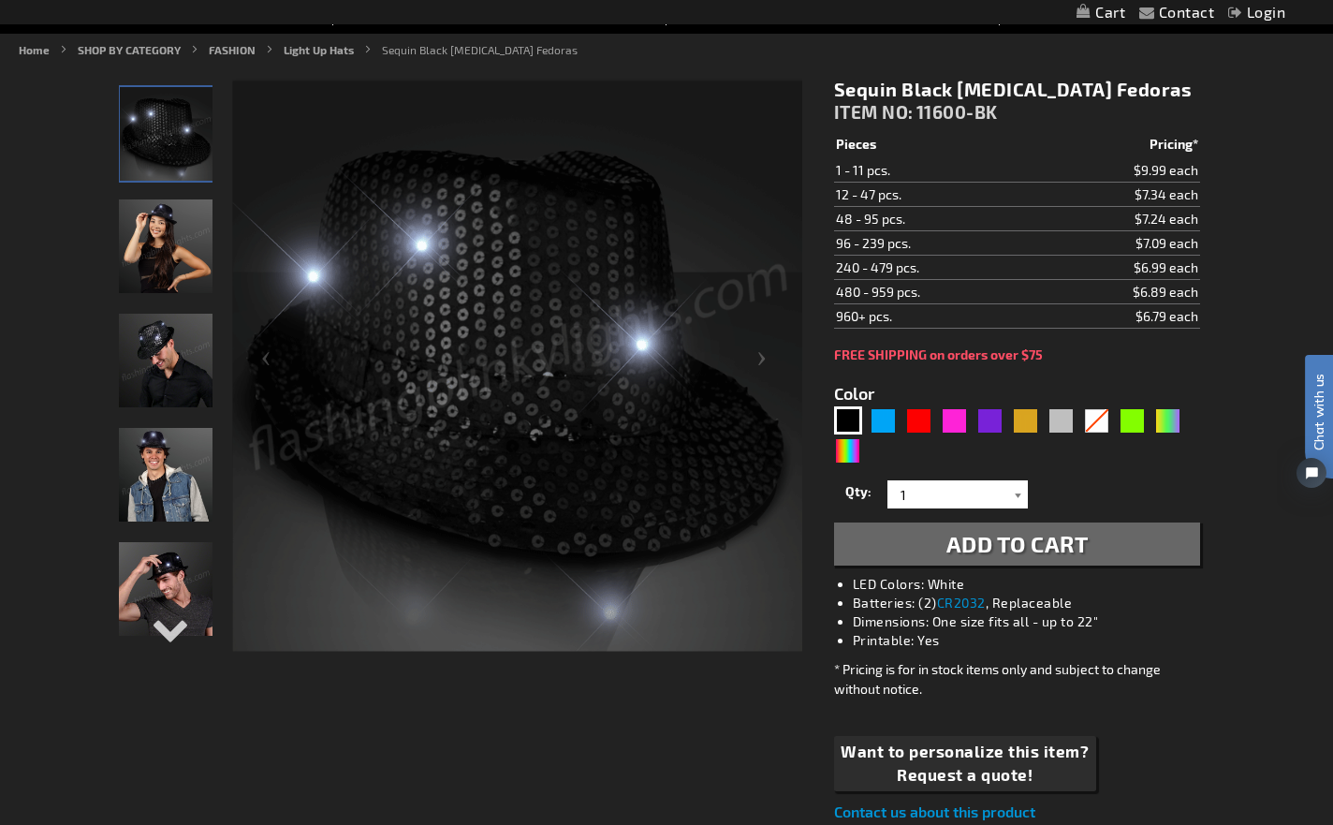
click at [1018, 495] on div at bounding box center [1018, 494] width 19 height 28
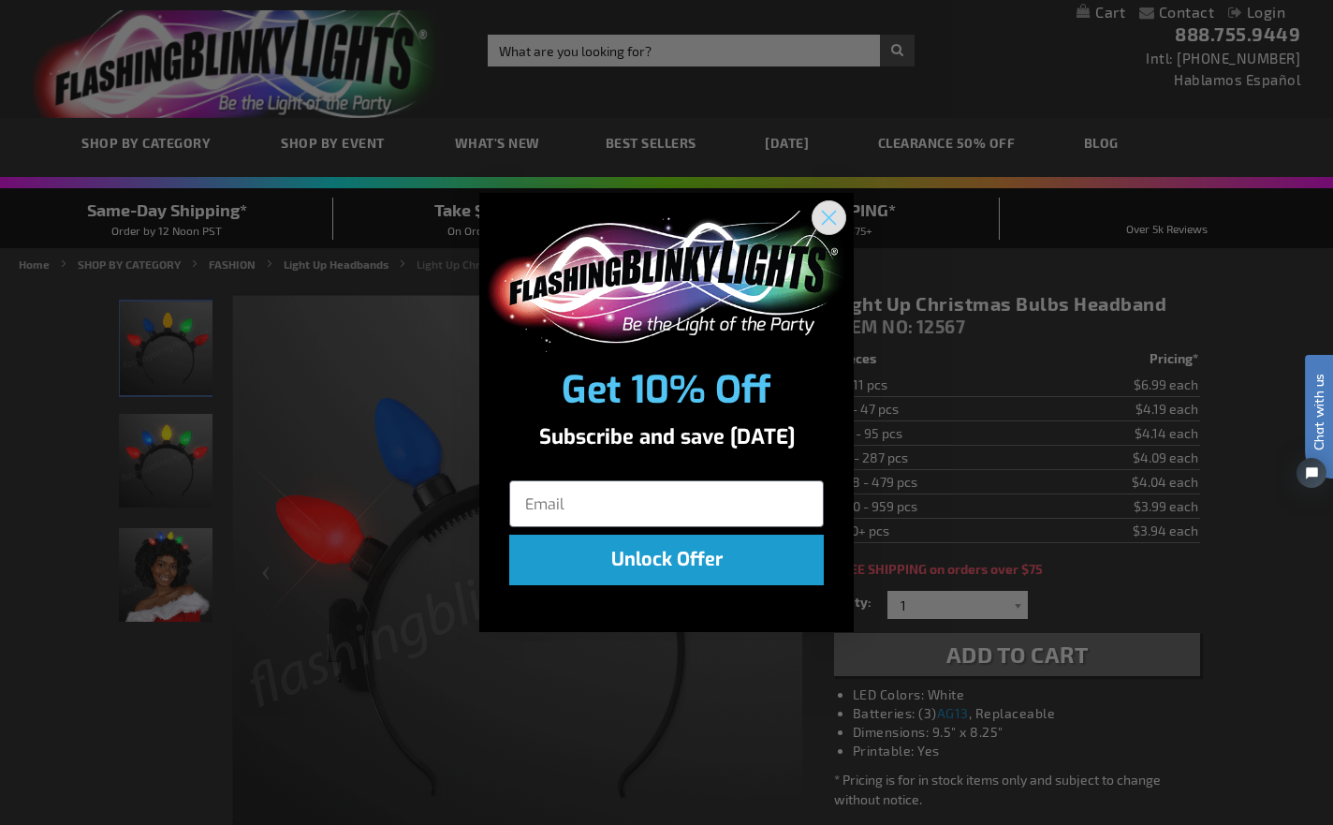
click at [818, 211] on circle "Close dialog" at bounding box center [828, 217] width 31 height 31
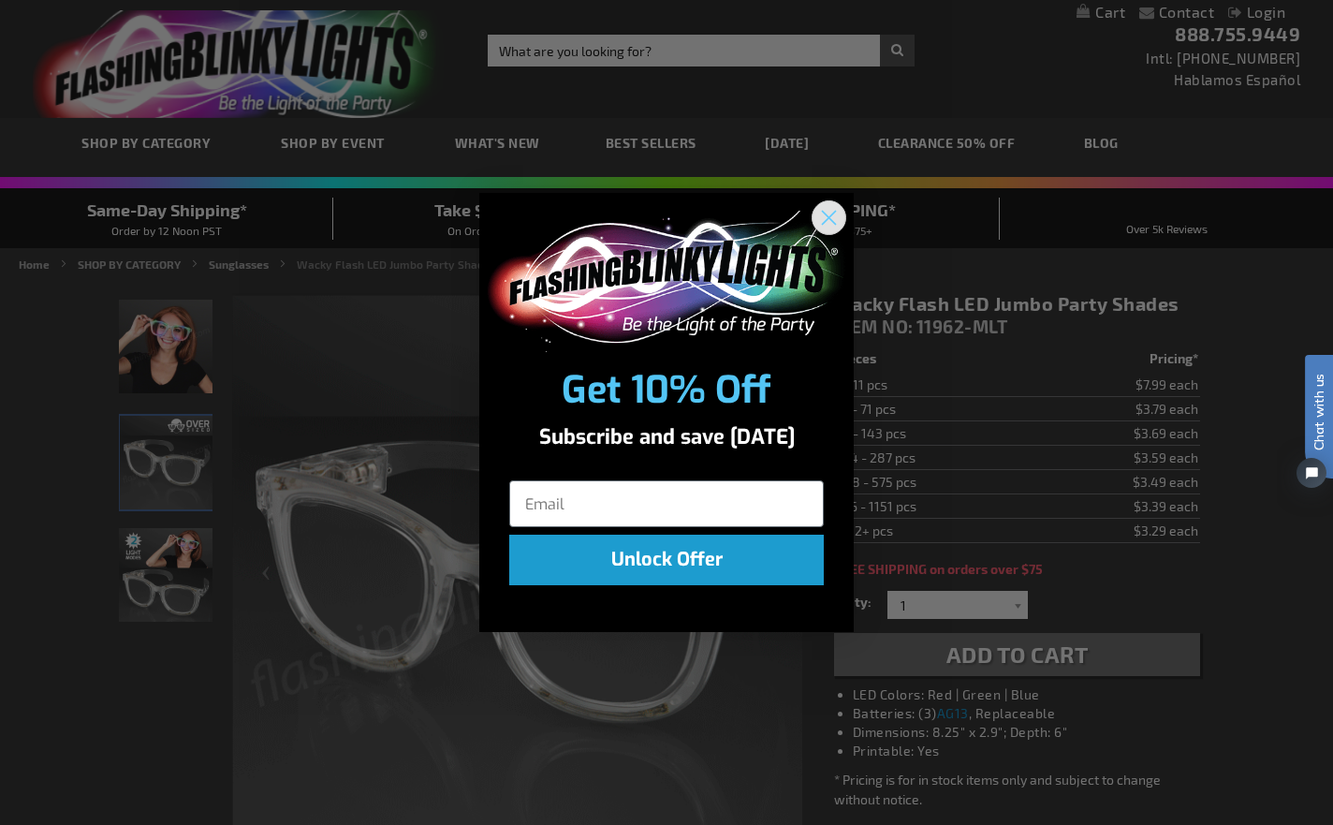
click at [821, 218] on circle "Close dialog" at bounding box center [828, 217] width 31 height 31
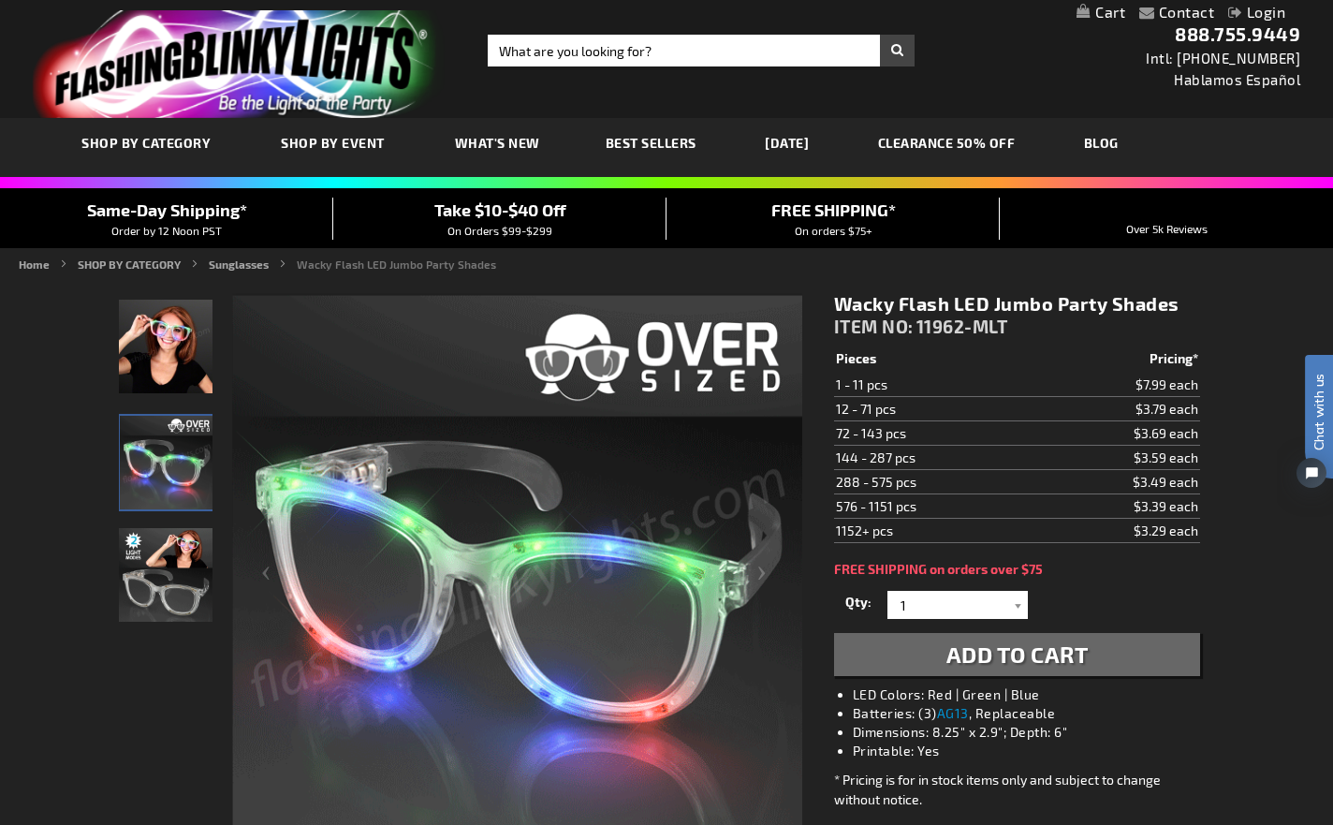
click at [174, 354] on img "Wacky Flash LED Jumbo Party Shades" at bounding box center [166, 347] width 94 height 94
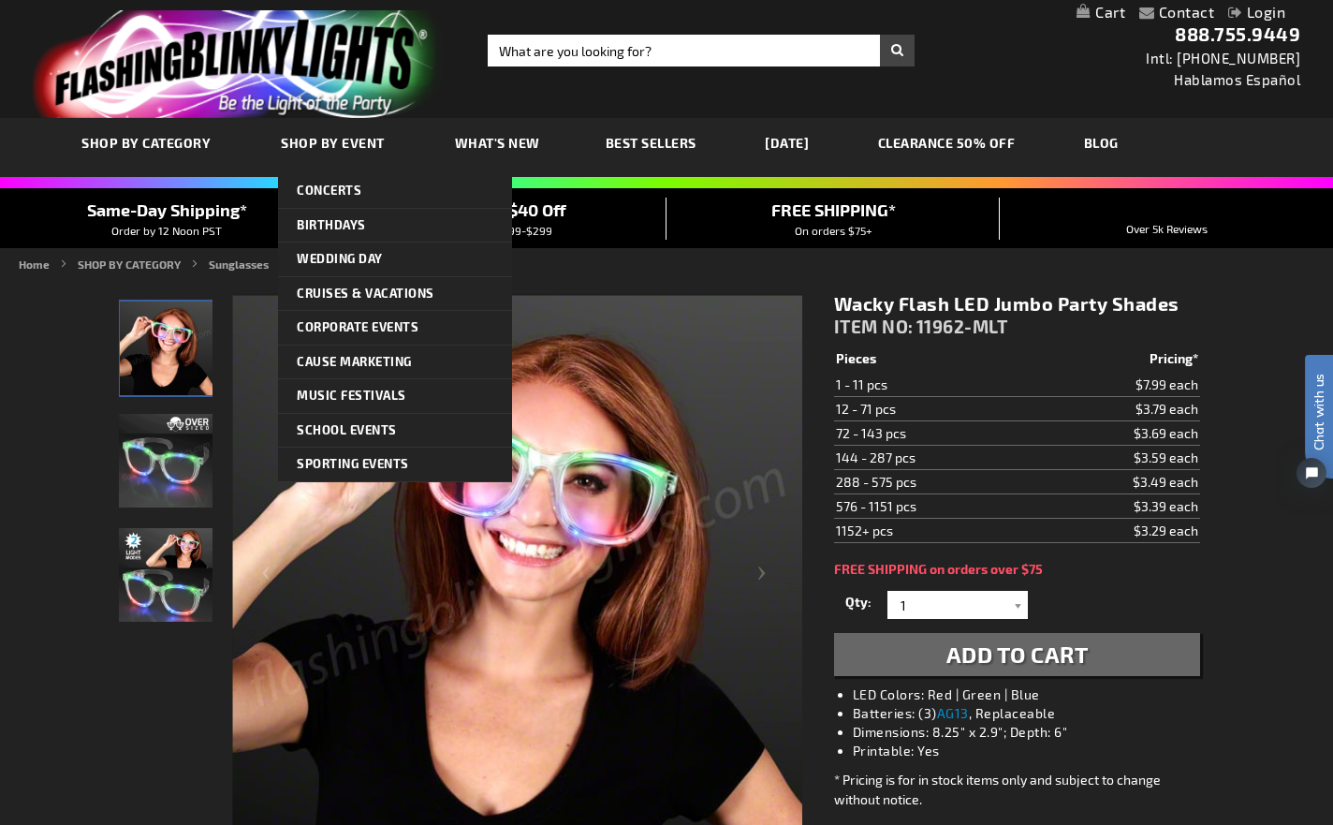
scroll to position [1, 0]
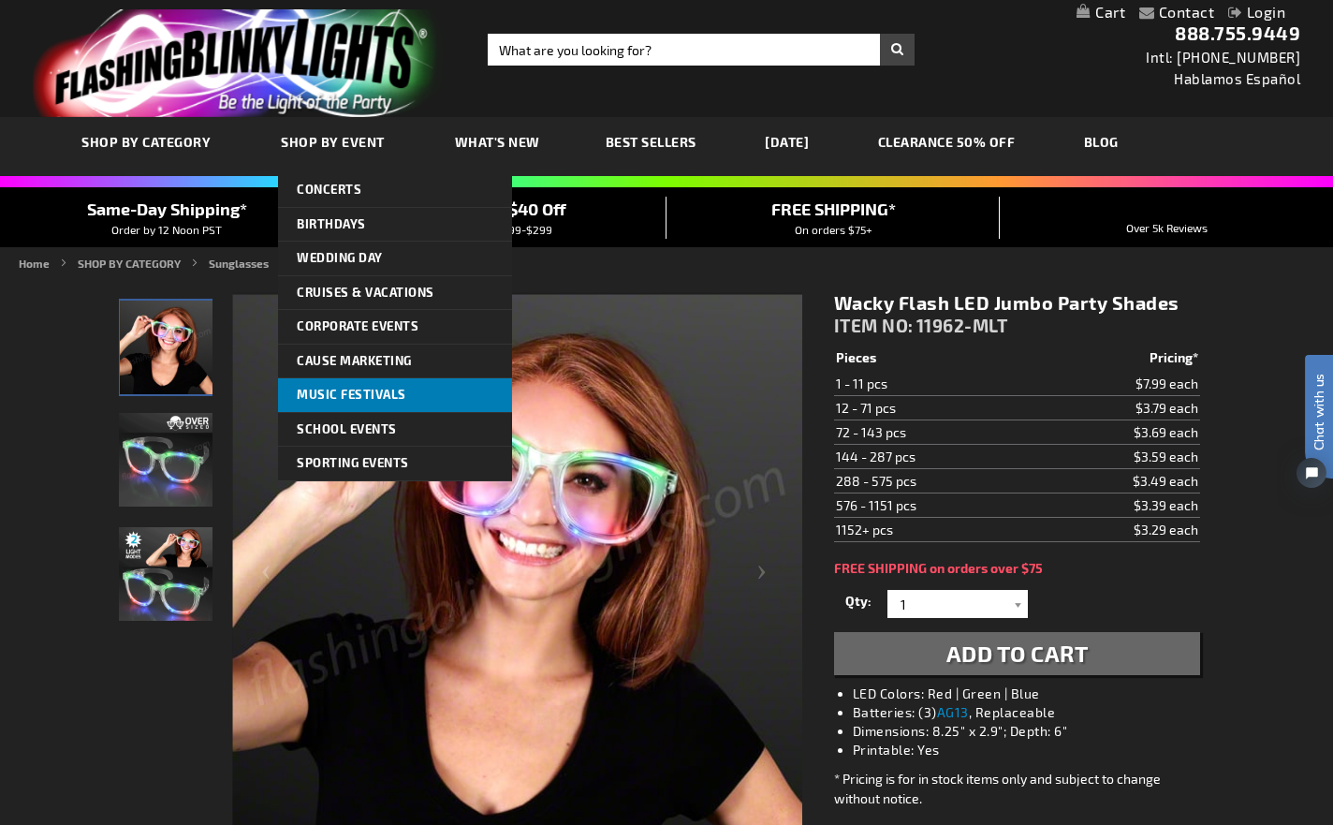
click at [370, 395] on span "Music Festivals" at bounding box center [352, 394] width 110 height 15
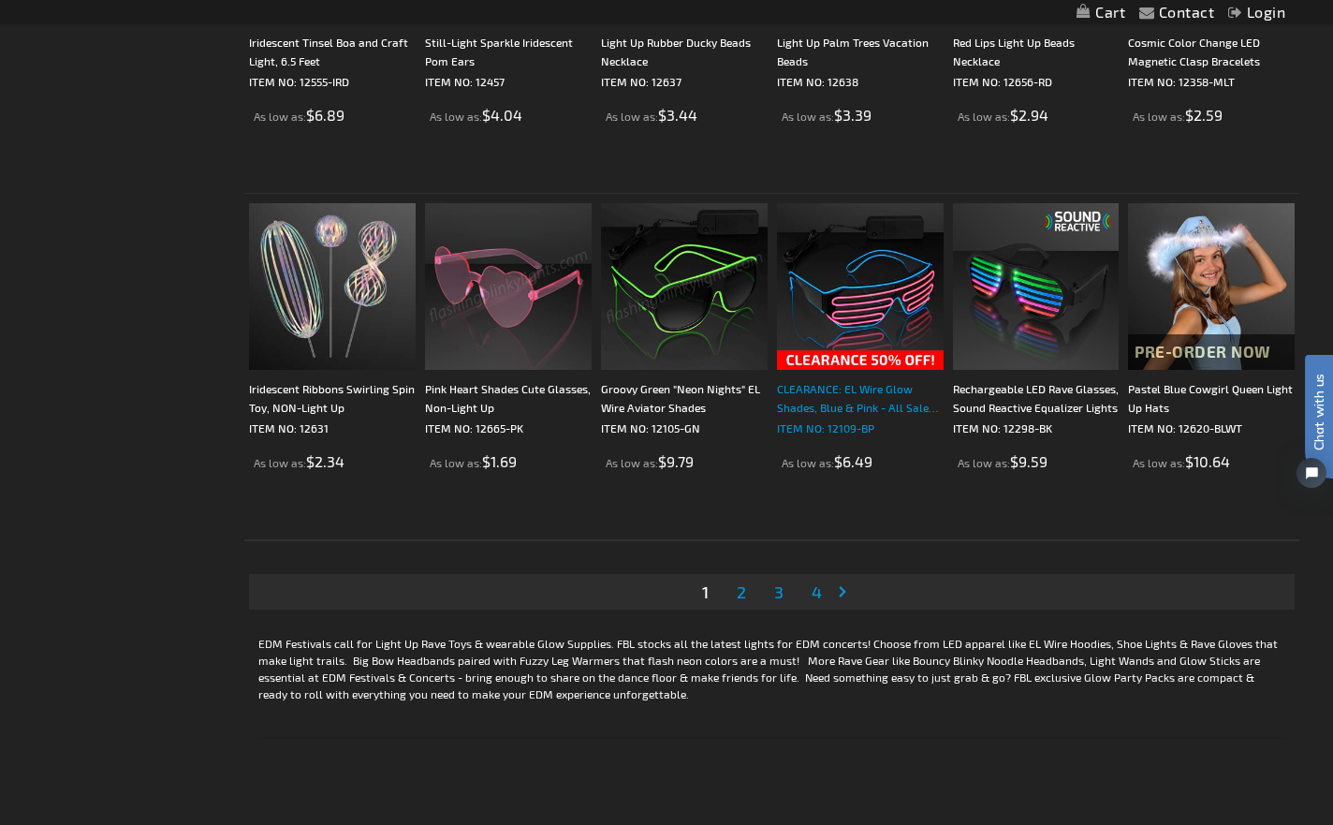
scroll to position [3480, 0]
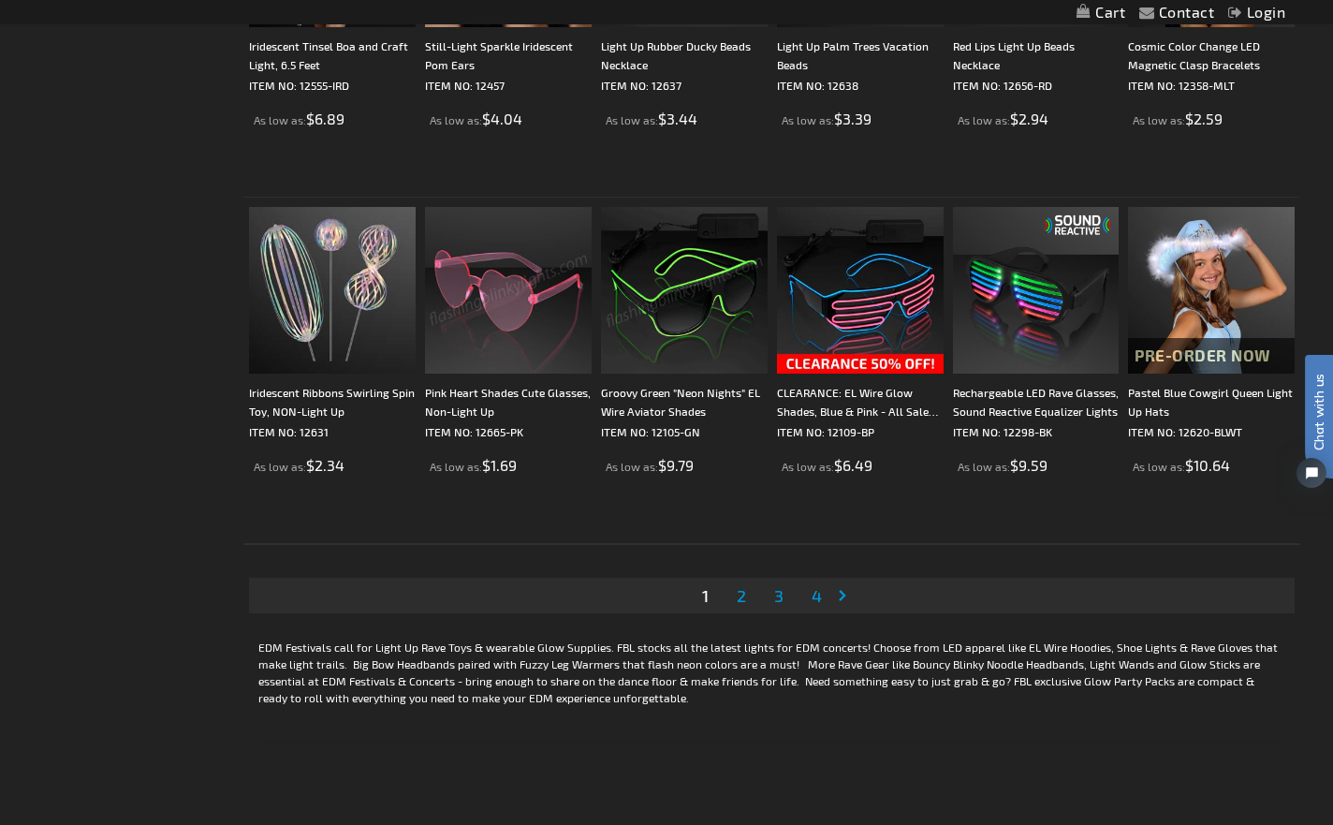
click at [753, 593] on li "Page 2" at bounding box center [742, 596] width 36 height 36
click at [750, 596] on li "Page 2" at bounding box center [742, 596] width 36 height 36
click at [744, 598] on span "2" at bounding box center [741, 597] width 9 height 21
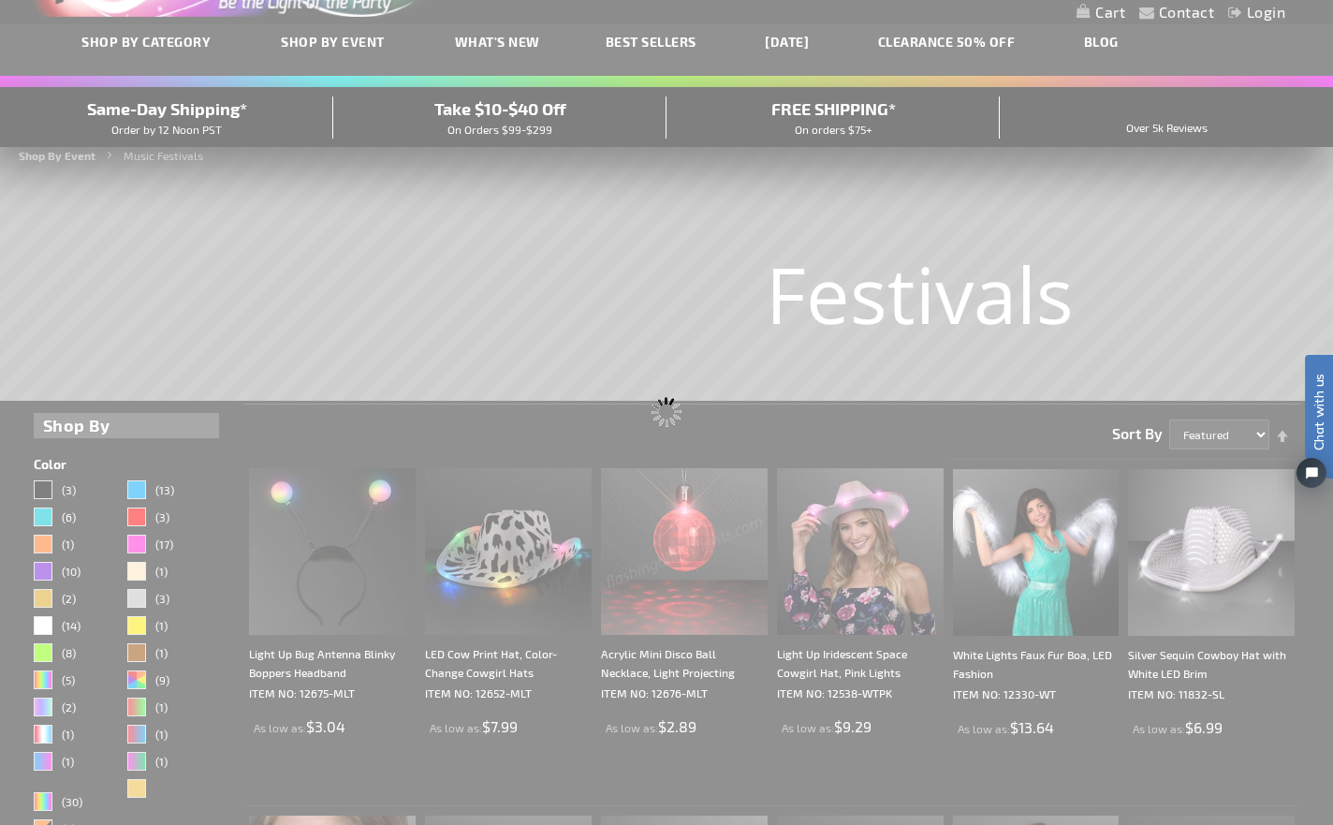
scroll to position [19, 0]
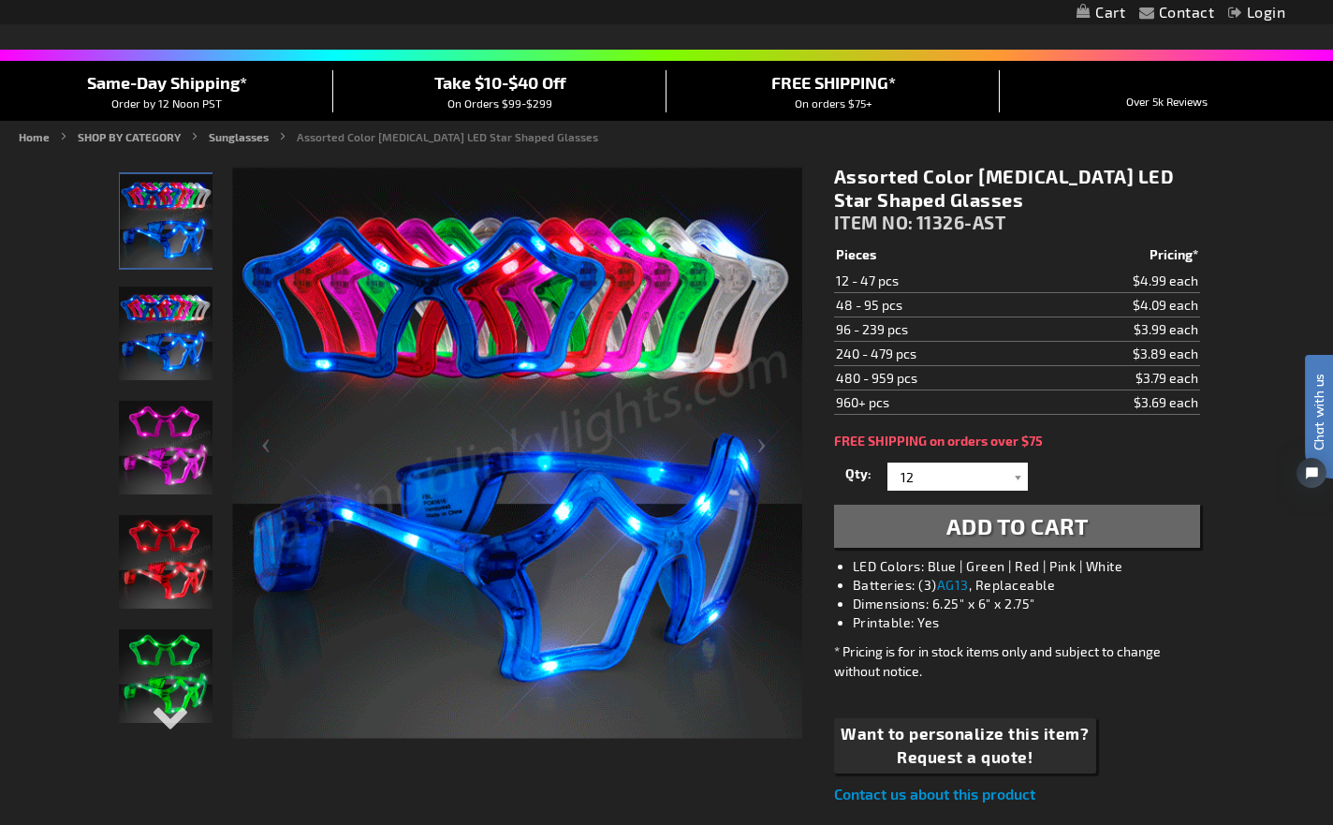
scroll to position [156, 0]
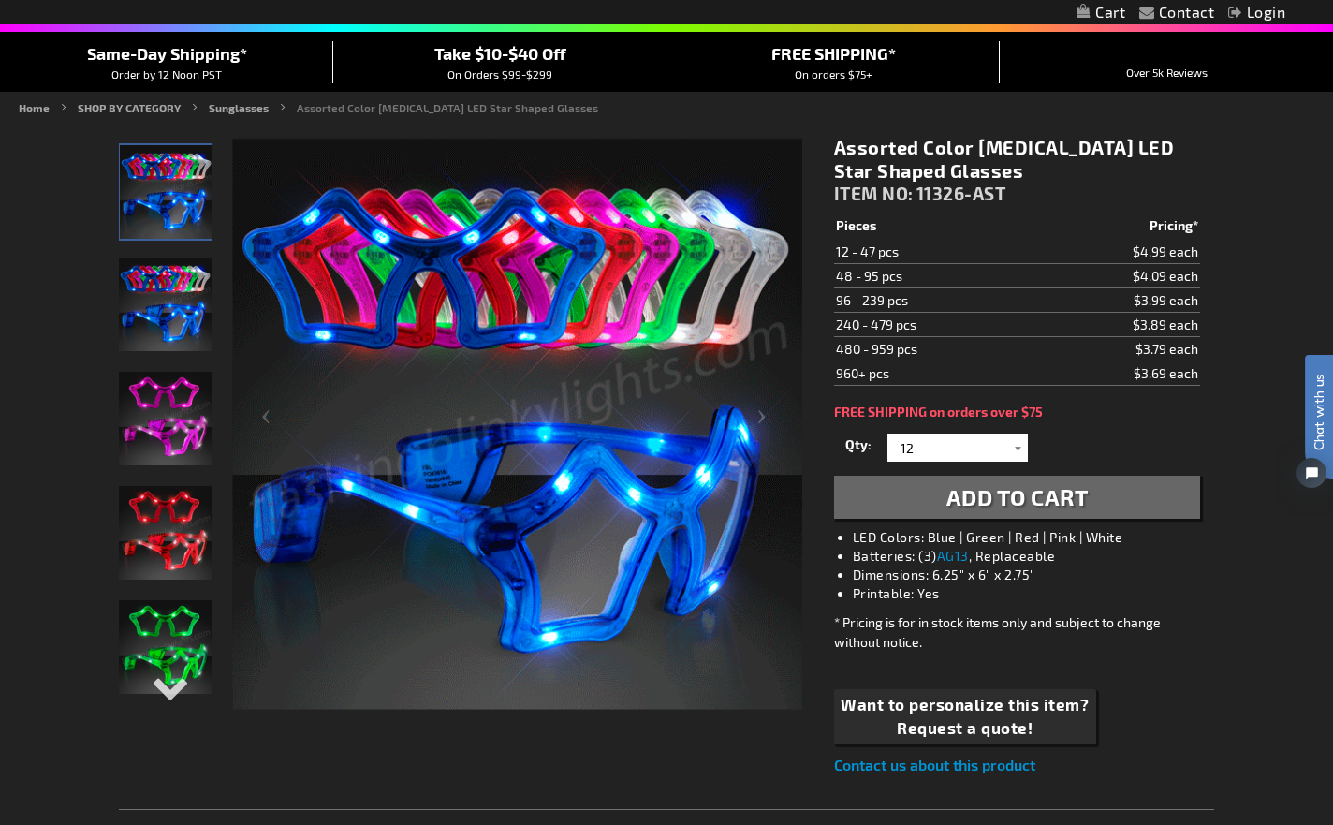
click at [1017, 447] on div at bounding box center [1018, 447] width 19 height 28
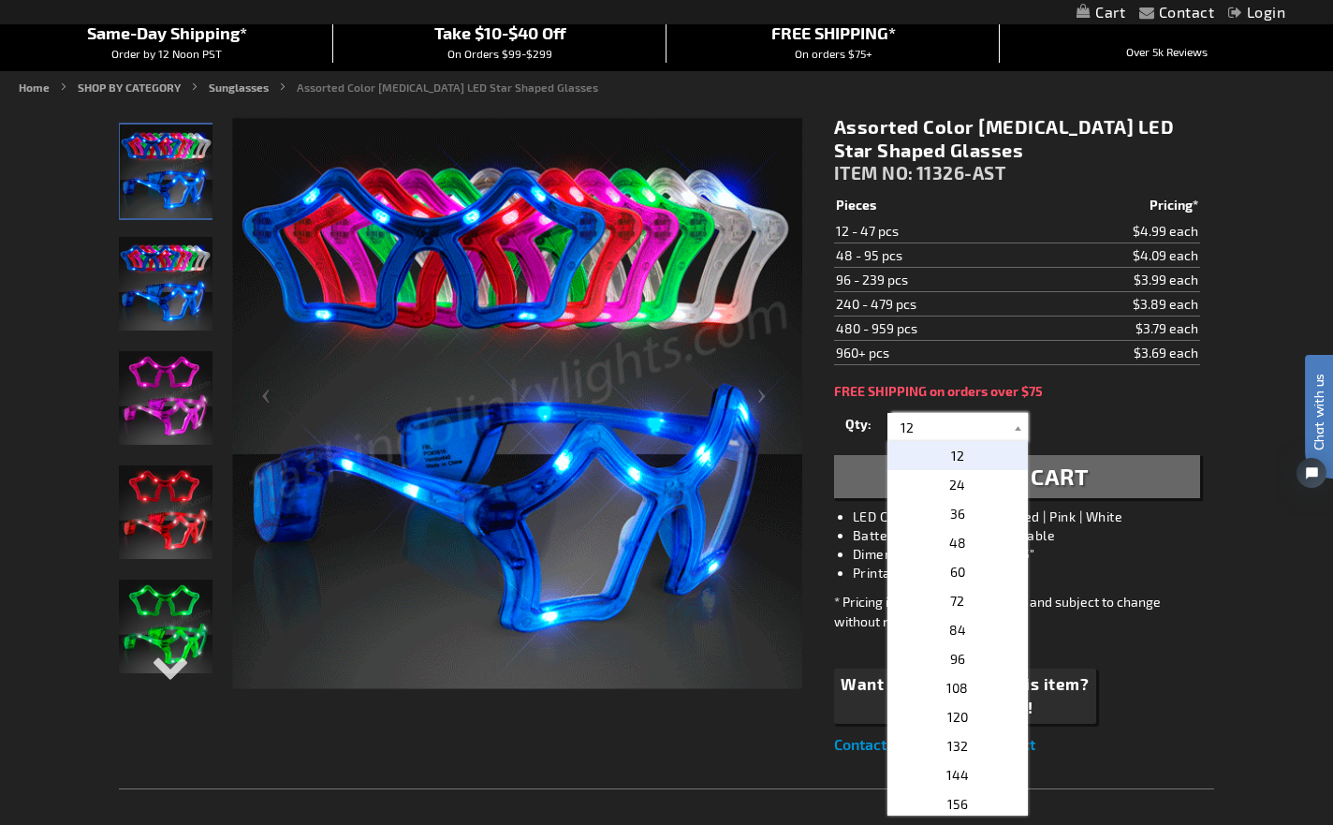
scroll to position [179, 0]
